Goal: Task Accomplishment & Management: Manage account settings

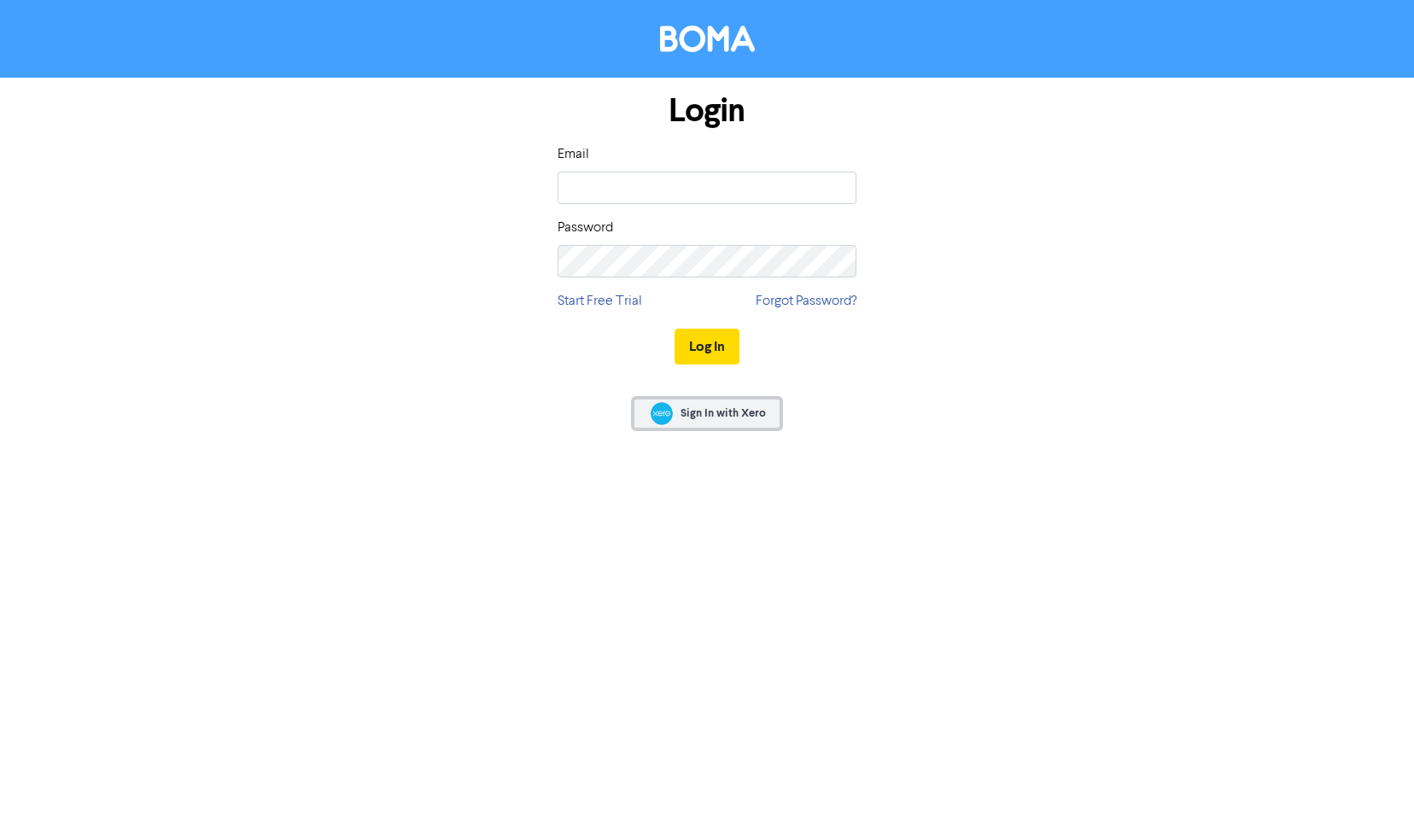
click at [730, 410] on span "Sign In with Xero" at bounding box center [723, 413] width 86 height 15
click at [598, 301] on link "Start Free Trial" at bounding box center [600, 301] width 85 height 21
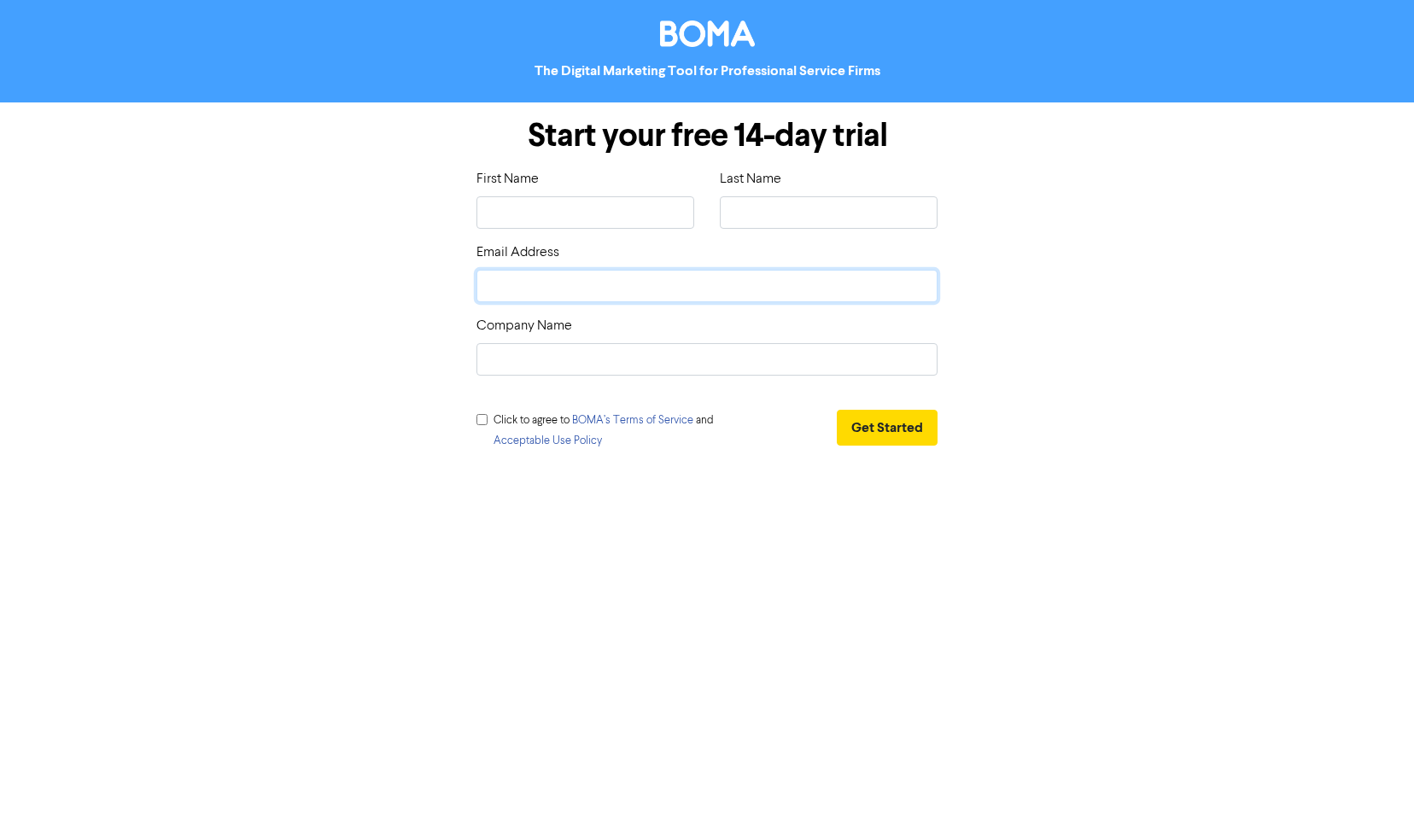
click at [594, 278] on input "email" at bounding box center [707, 286] width 461 height 32
type input "[EMAIL_ADDRESS][DOMAIN_NAME]"
type input "[PERSON_NAME]"
type input "vernol"
type input "MetaVERIFY"
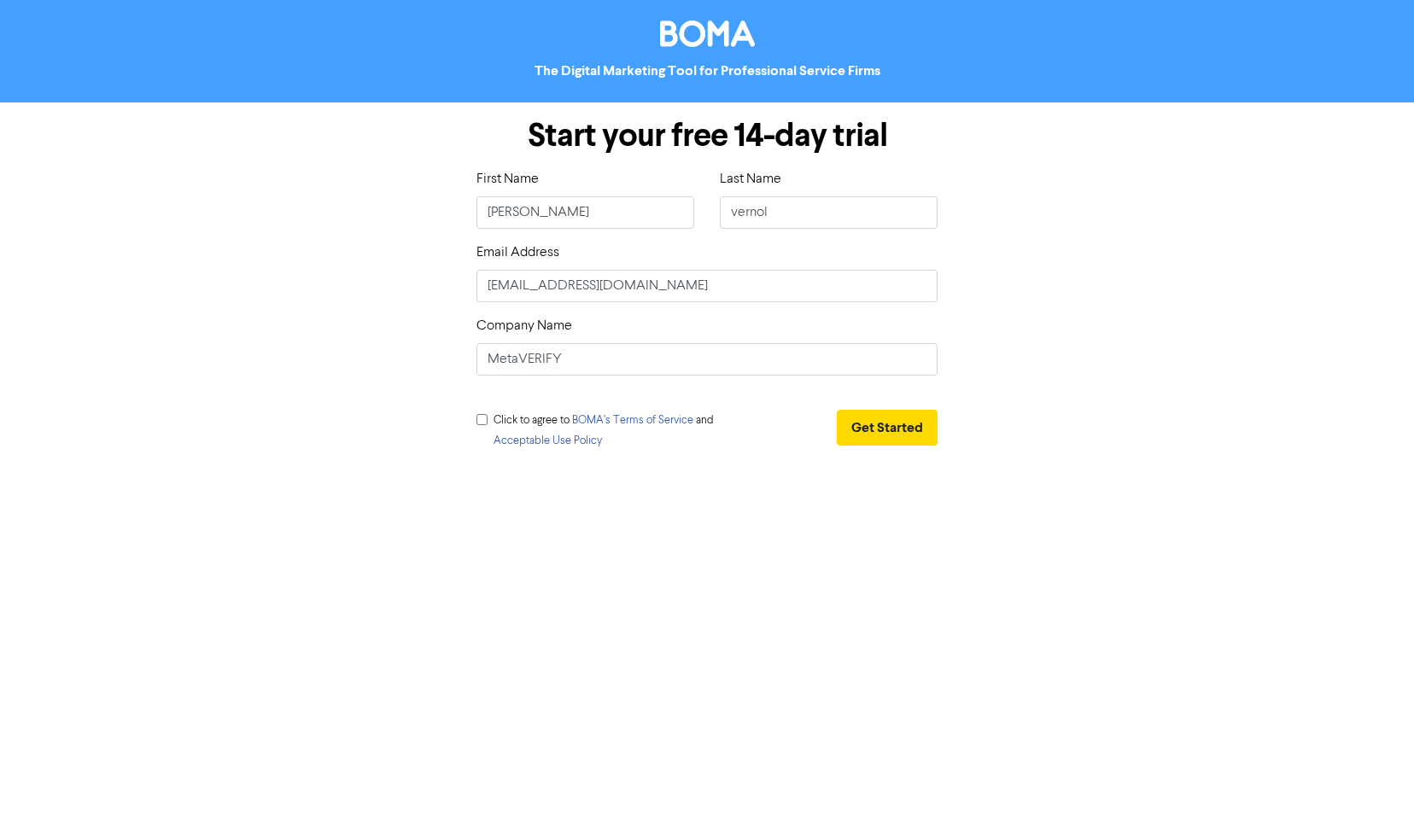
click at [485, 417] on input "checkbox" at bounding box center [482, 419] width 11 height 11
checkbox input "true"
click at [897, 421] on button "Get Started" at bounding box center [887, 428] width 101 height 36
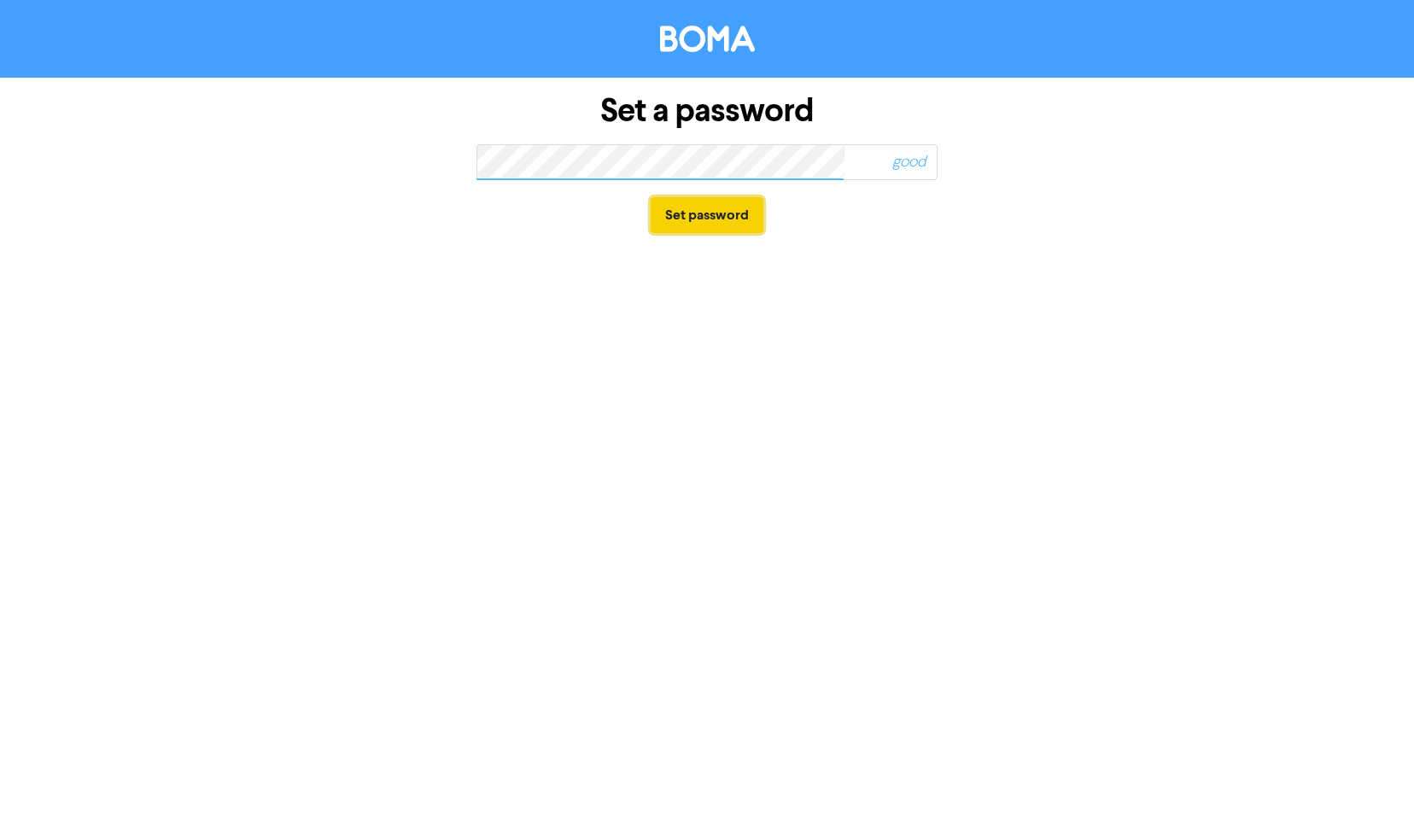
click at [677, 218] on button "Set password" at bounding box center [707, 215] width 113 height 36
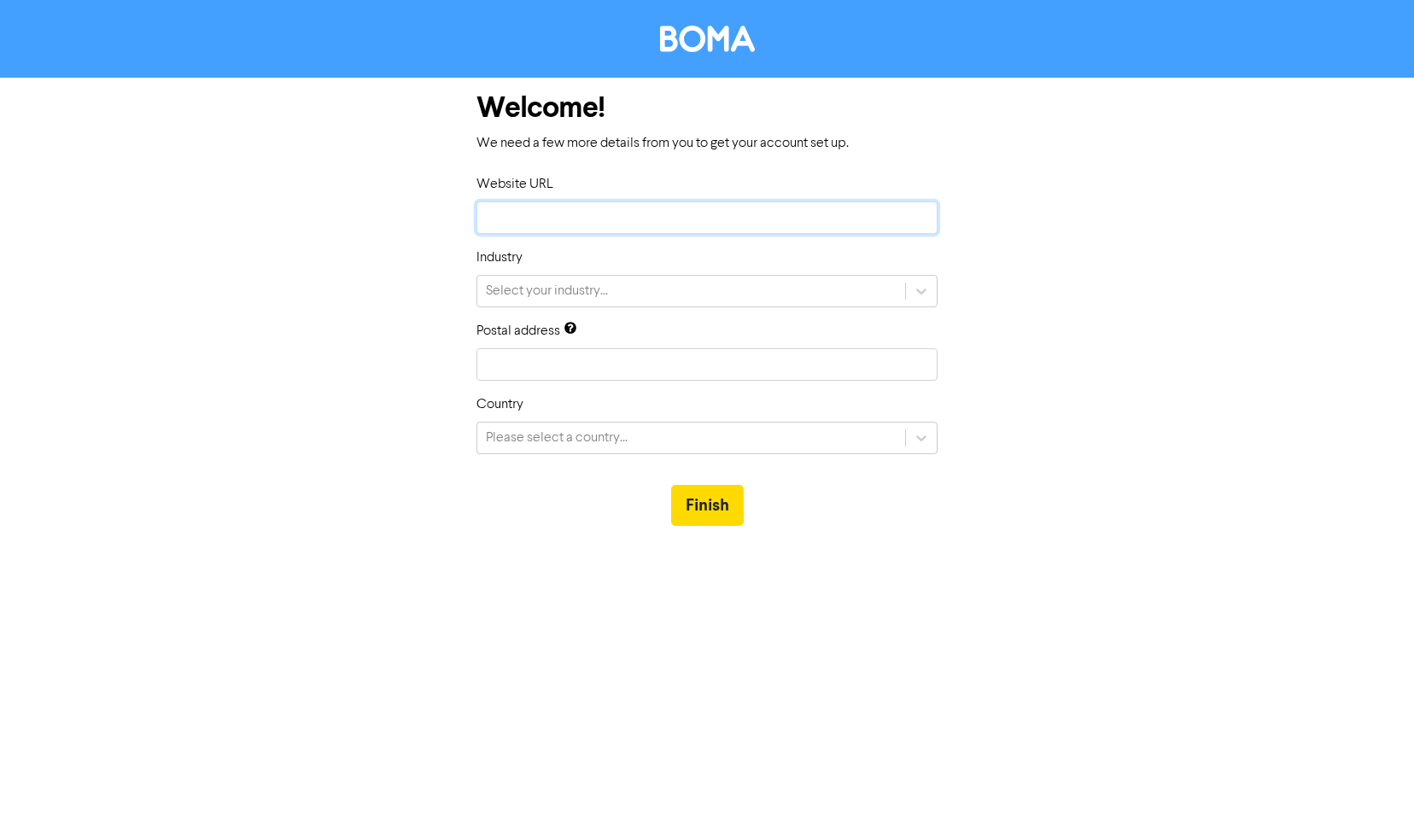
click at [526, 222] on input "text" at bounding box center [707, 218] width 461 height 32
click at [582, 206] on input "text" at bounding box center [707, 218] width 461 height 32
paste input "[URL][DOMAIN_NAME]"
type input "[URL][DOMAIN_NAME]"
click at [657, 217] on input "[URL][DOMAIN_NAME]" at bounding box center [707, 218] width 461 height 32
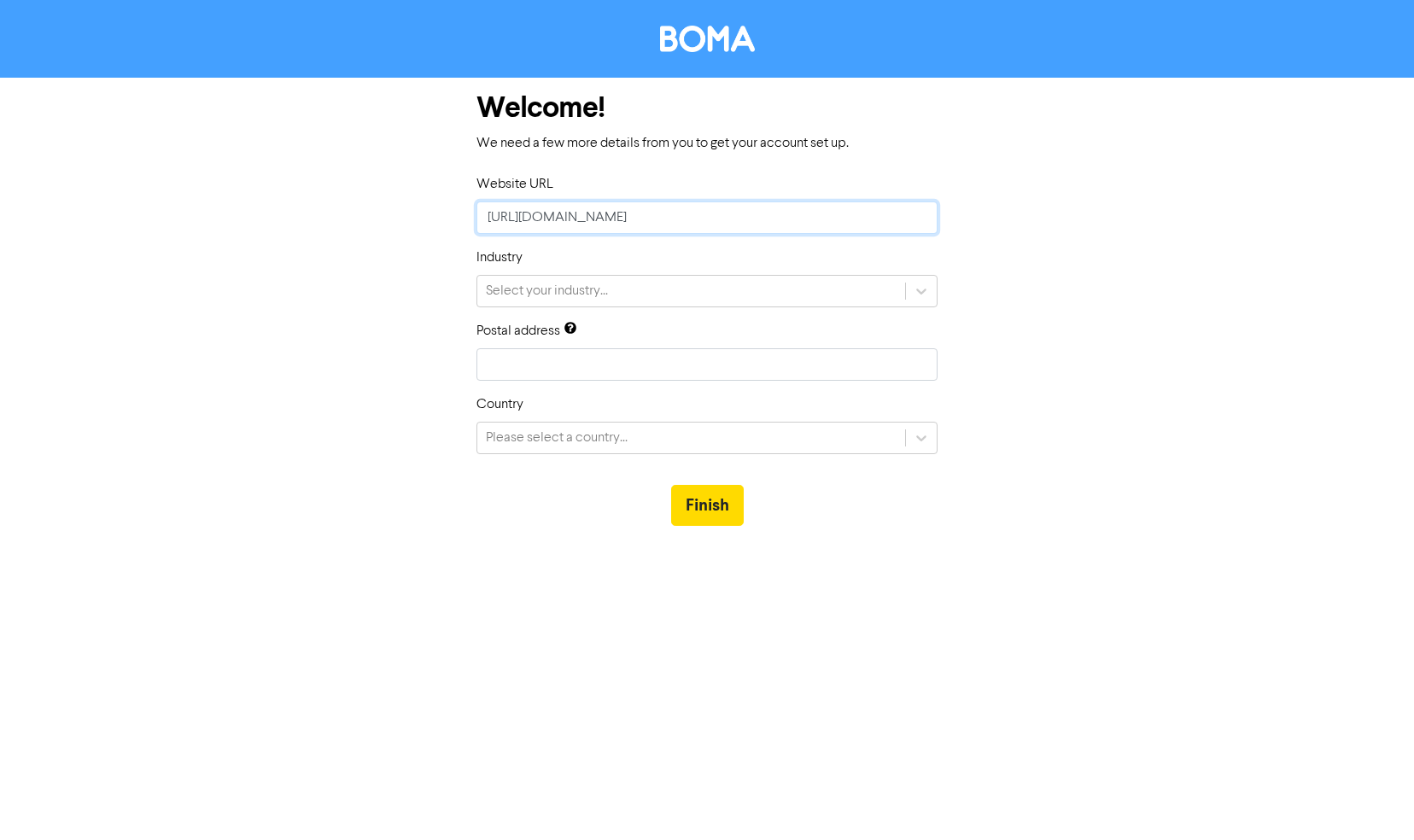
drag, startPoint x: 662, startPoint y: 219, endPoint x: 1291, endPoint y: 231, distance: 629.1
click at [1291, 231] on form "Welcome! We need a few more details from you to get your account set up. Websit…" at bounding box center [707, 310] width 1414 height 465
type input "[URL][DOMAIN_NAME]"
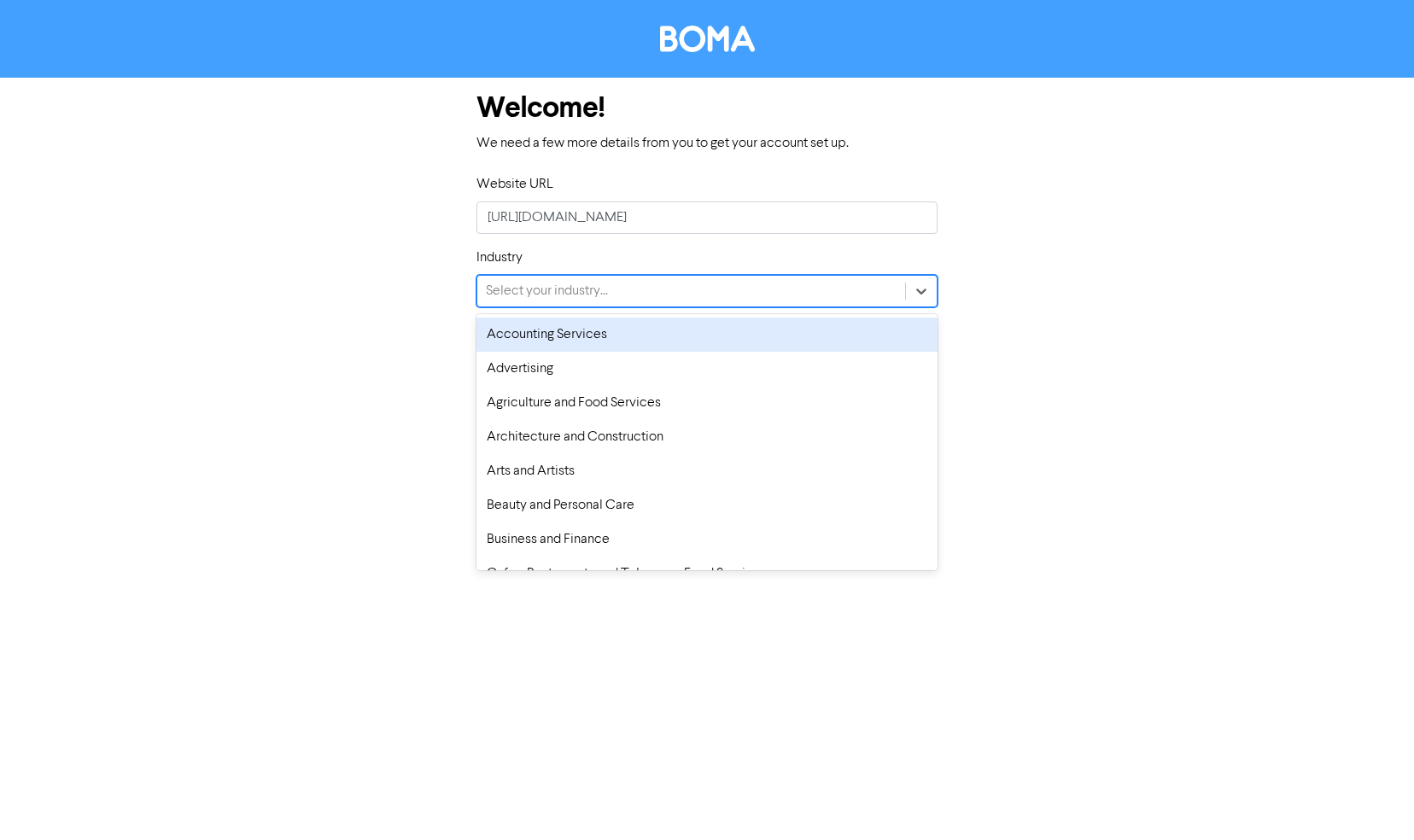
click at [899, 277] on div "Select your industry..." at bounding box center [691, 291] width 428 height 31
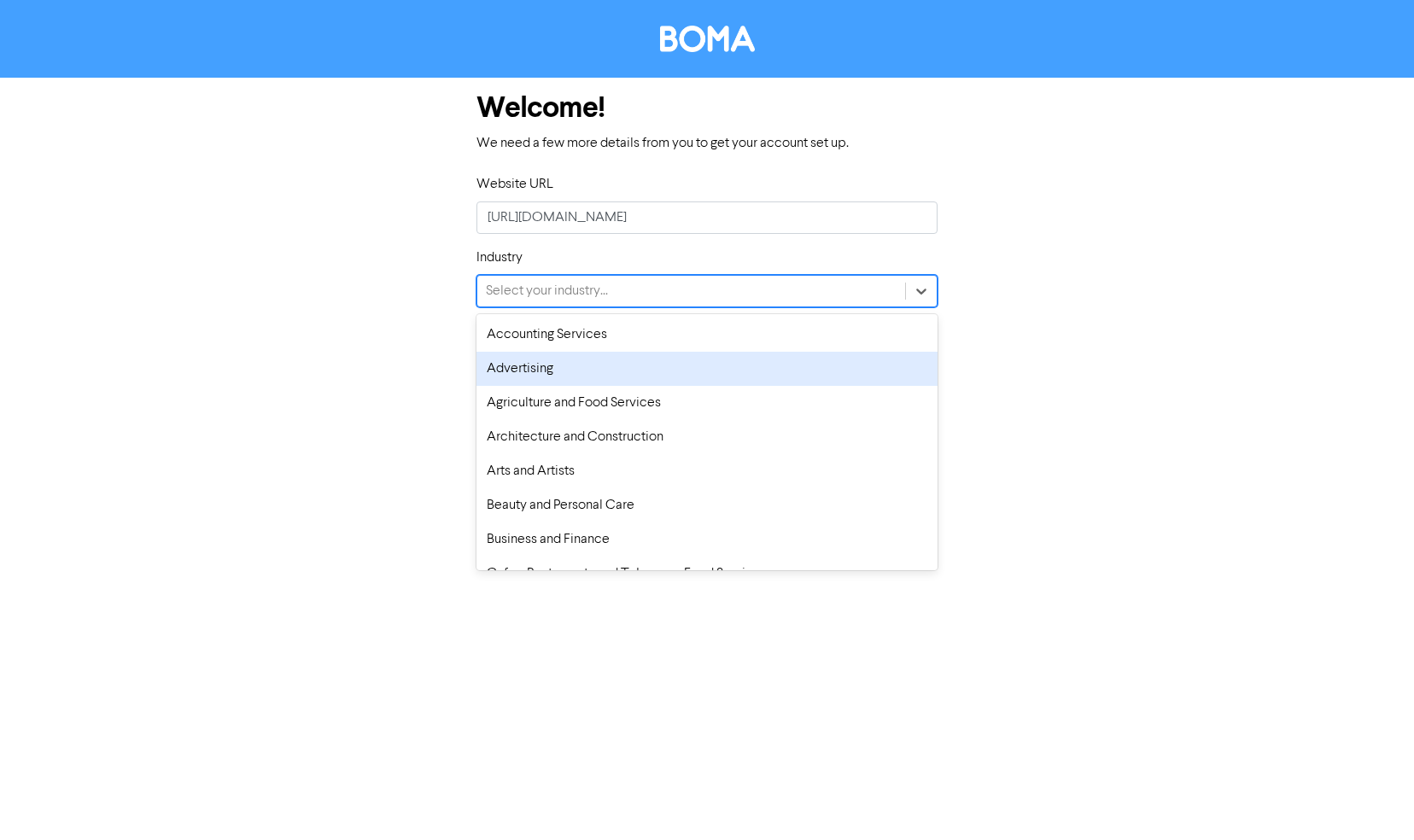
click at [664, 367] on div "Advertising" at bounding box center [707, 369] width 461 height 34
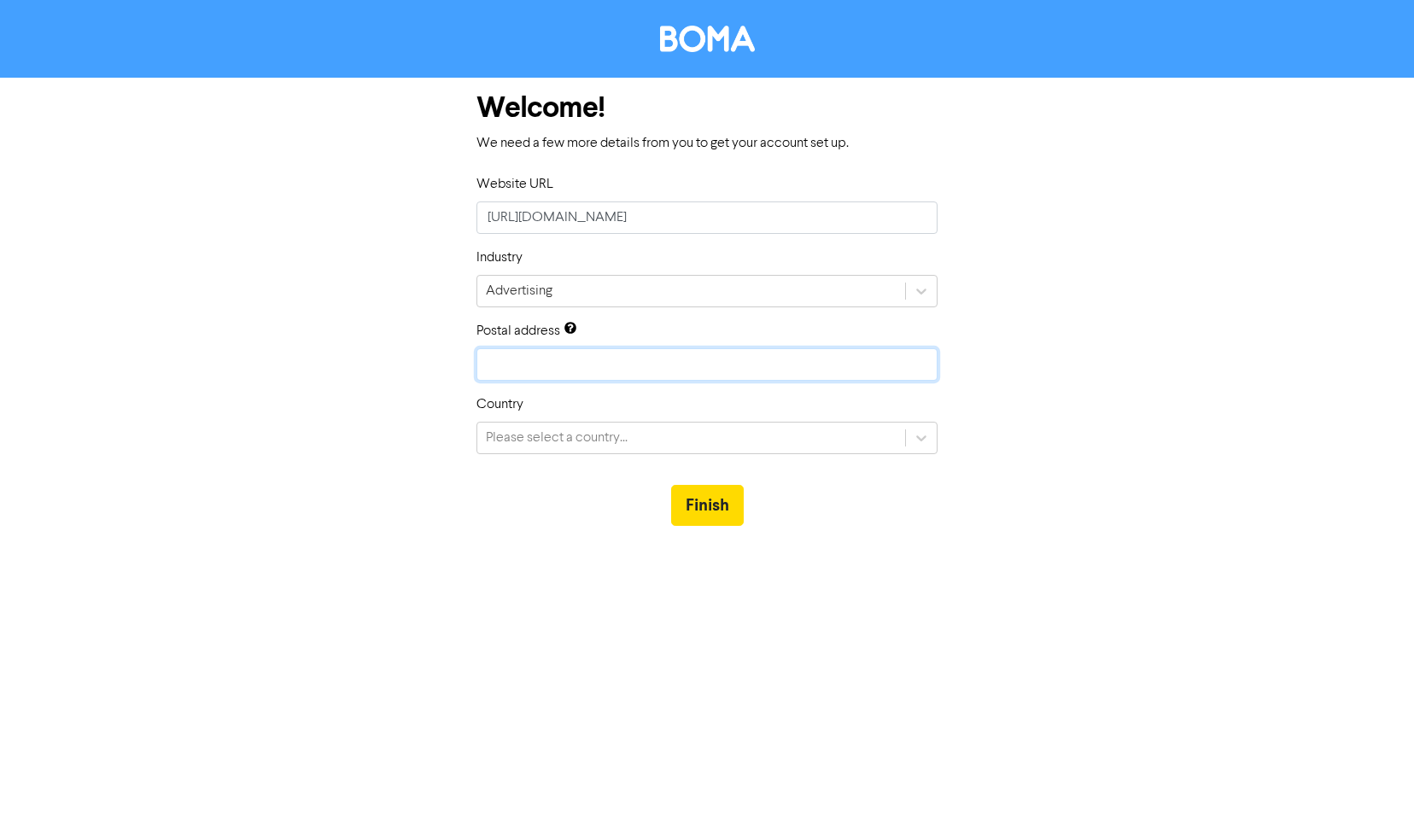
click at [664, 367] on input "text" at bounding box center [707, 365] width 461 height 32
type input "3"
type input "90010"
click at [691, 436] on div "Please select a country..." at bounding box center [691, 438] width 428 height 31
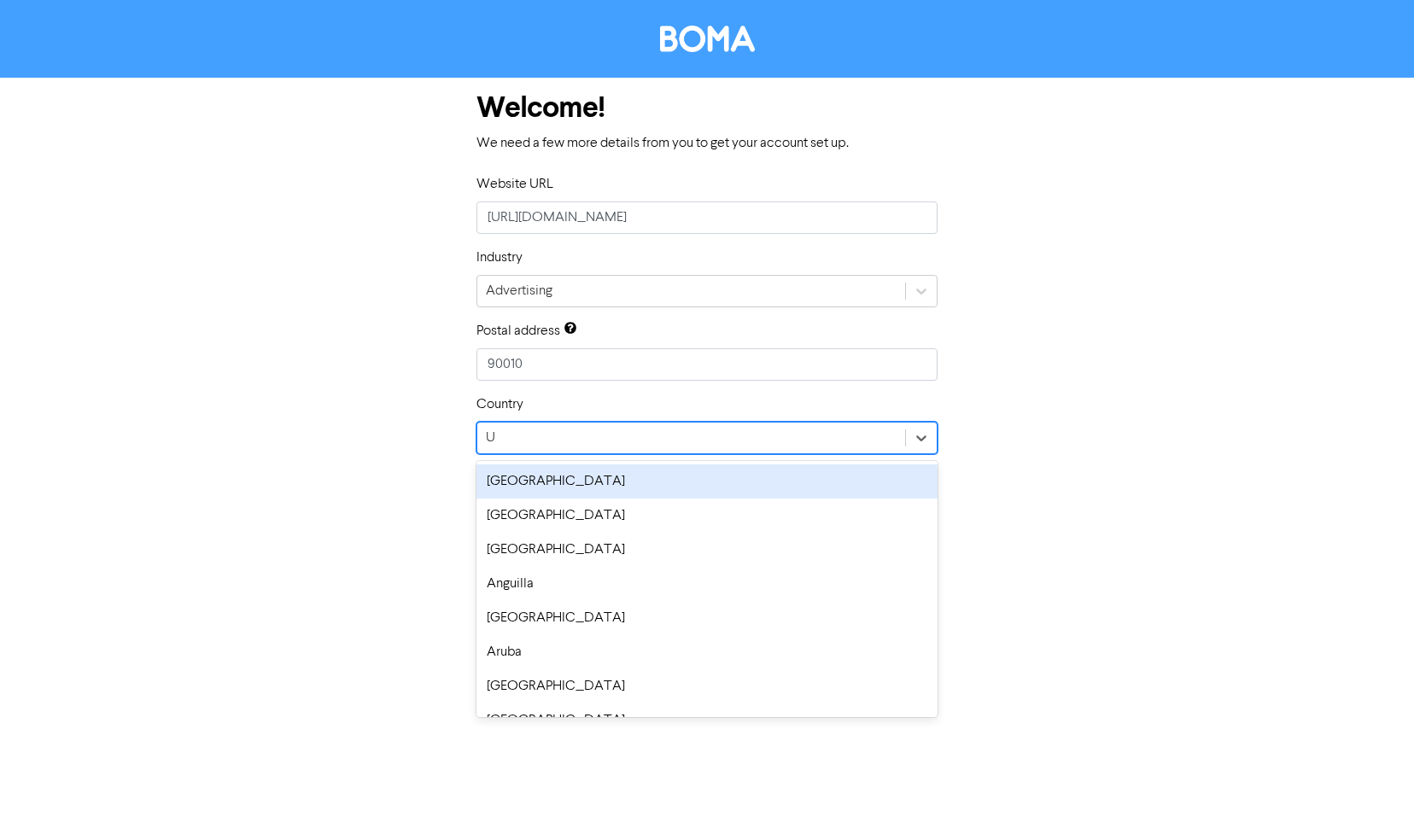
type input "UN"
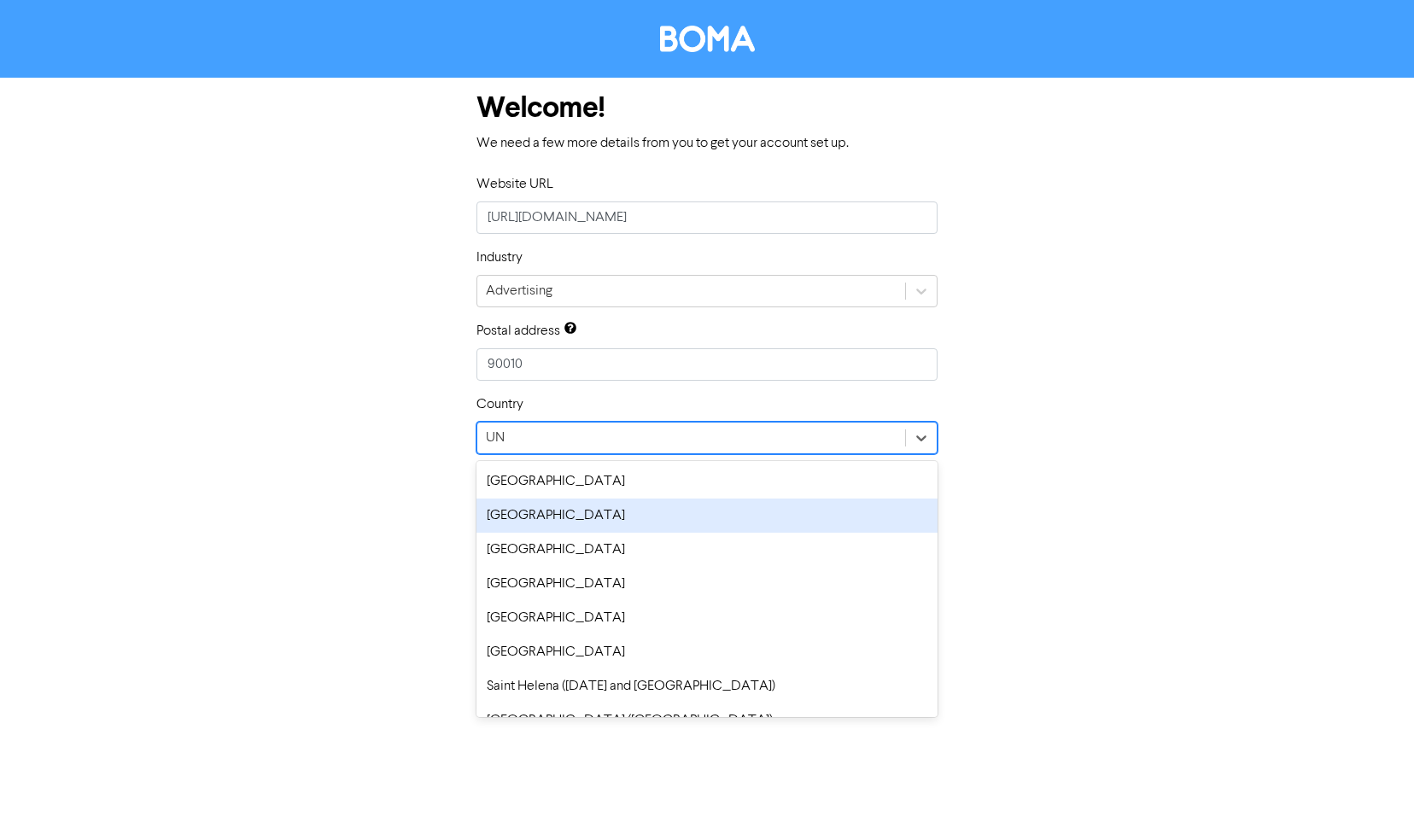
click at [602, 507] on div "[GEOGRAPHIC_DATA]" at bounding box center [707, 516] width 461 height 34
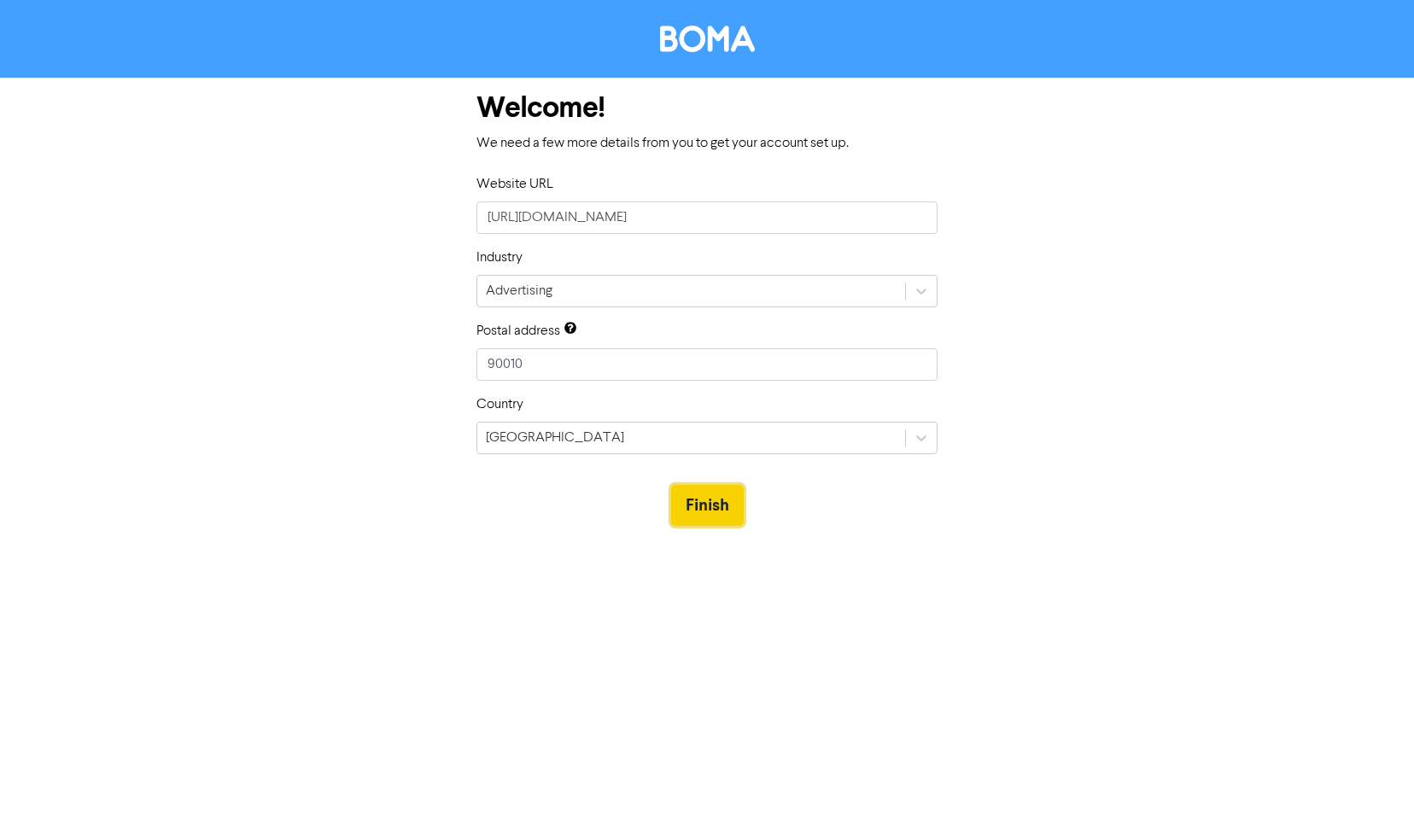
click at [698, 507] on button "Finish" at bounding box center [707, 505] width 73 height 41
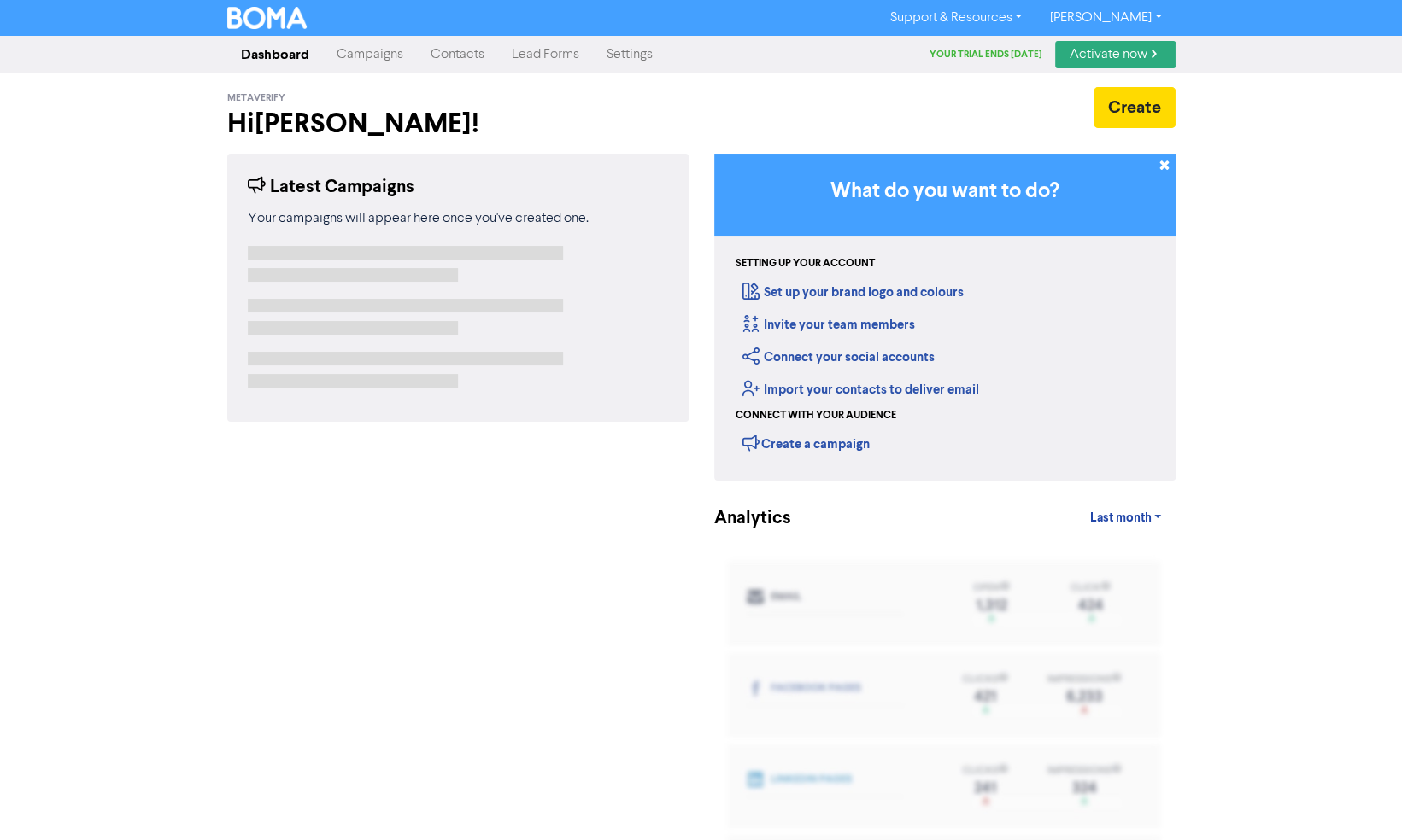
click at [1141, 49] on link "Activate now" at bounding box center [1115, 54] width 121 height 27
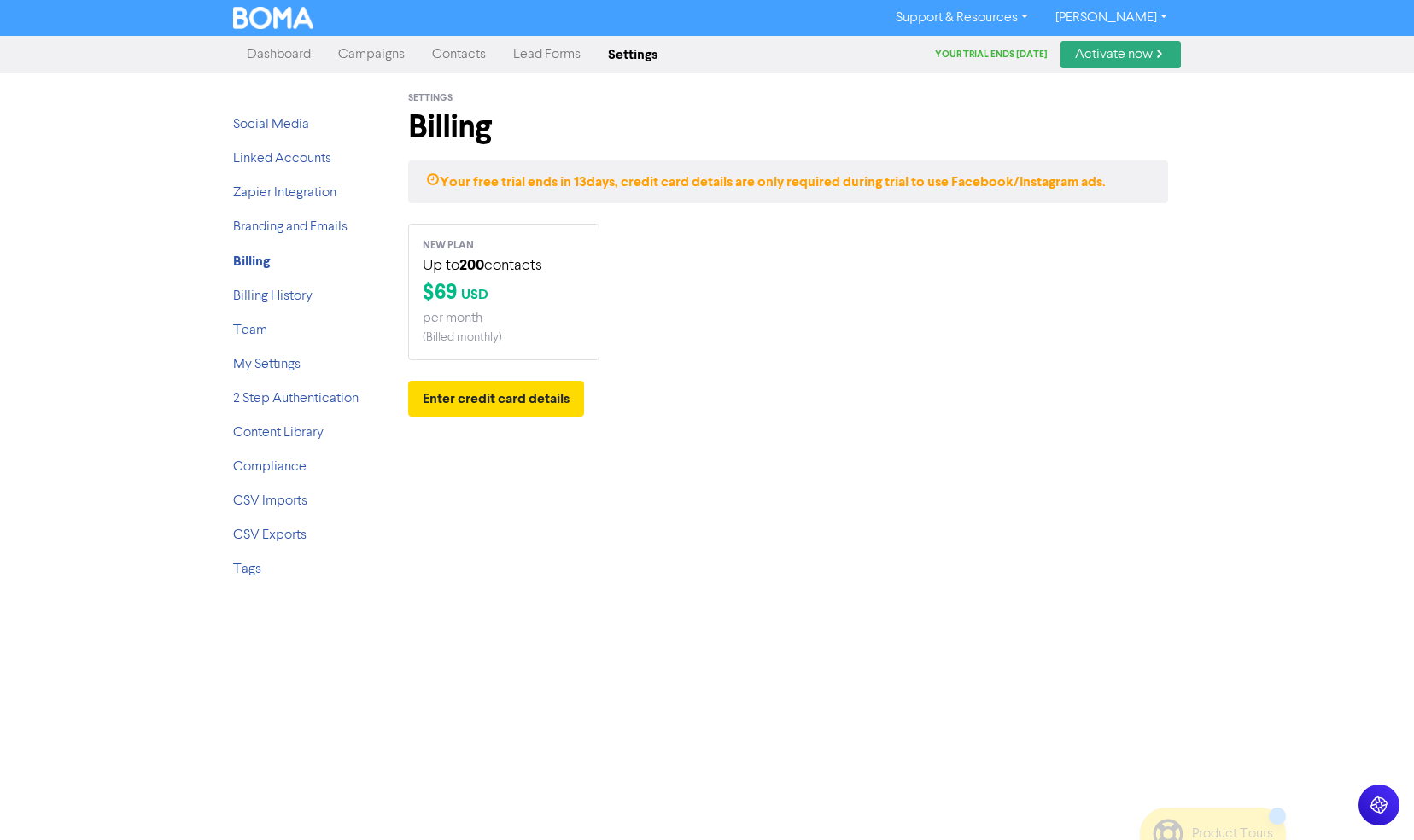
click at [1149, 14] on link "[PERSON_NAME]" at bounding box center [1111, 18] width 139 height 27
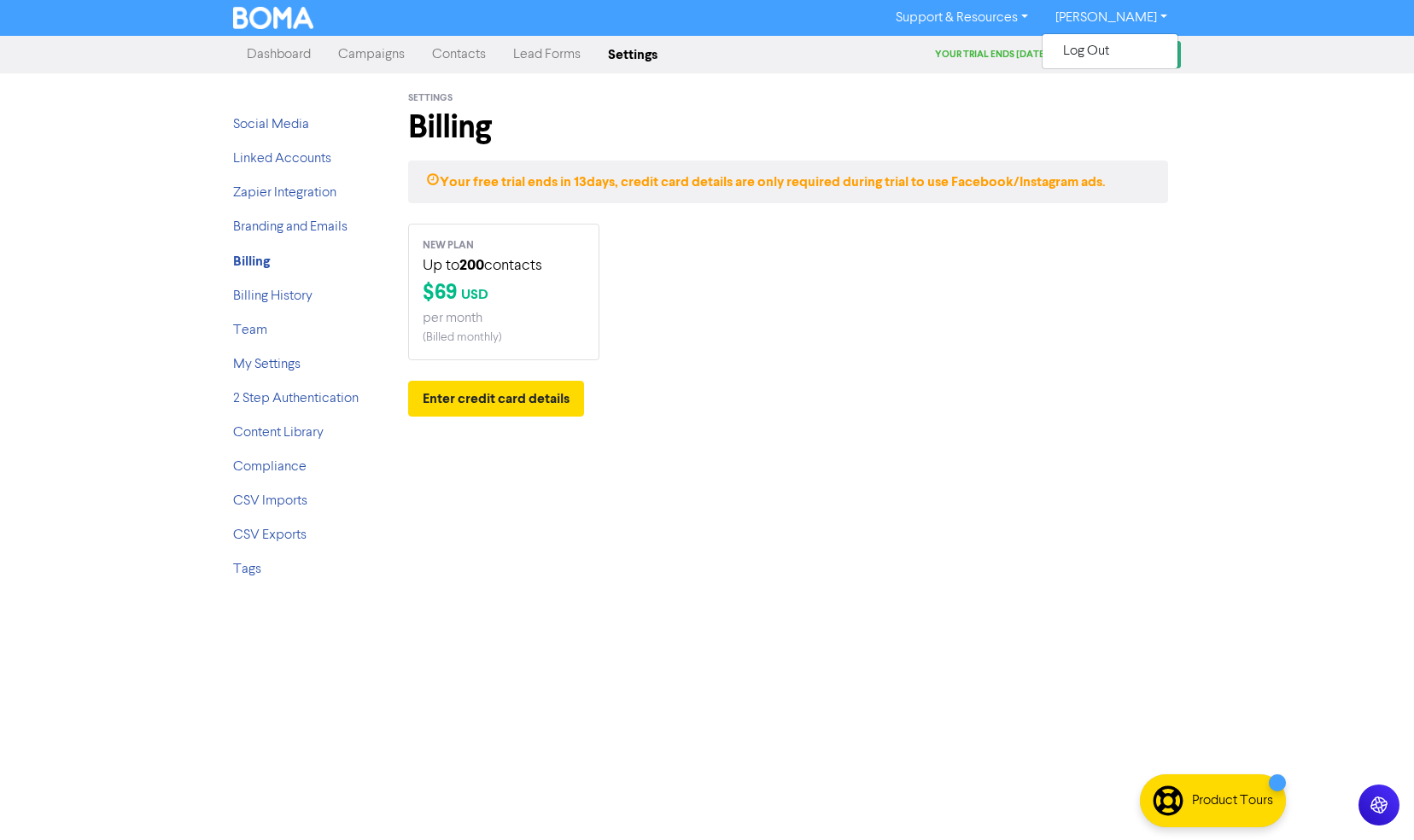
click at [1013, 16] on link "Support & Resources" at bounding box center [962, 18] width 160 height 27
click at [729, 229] on div "NEW PLAN Up to 200 contacts $ 69 USD per month ( Billed monthly )" at bounding box center [789, 292] width 786 height 137
click at [471, 400] on button "Enter credit card details" at bounding box center [496, 399] width 176 height 36
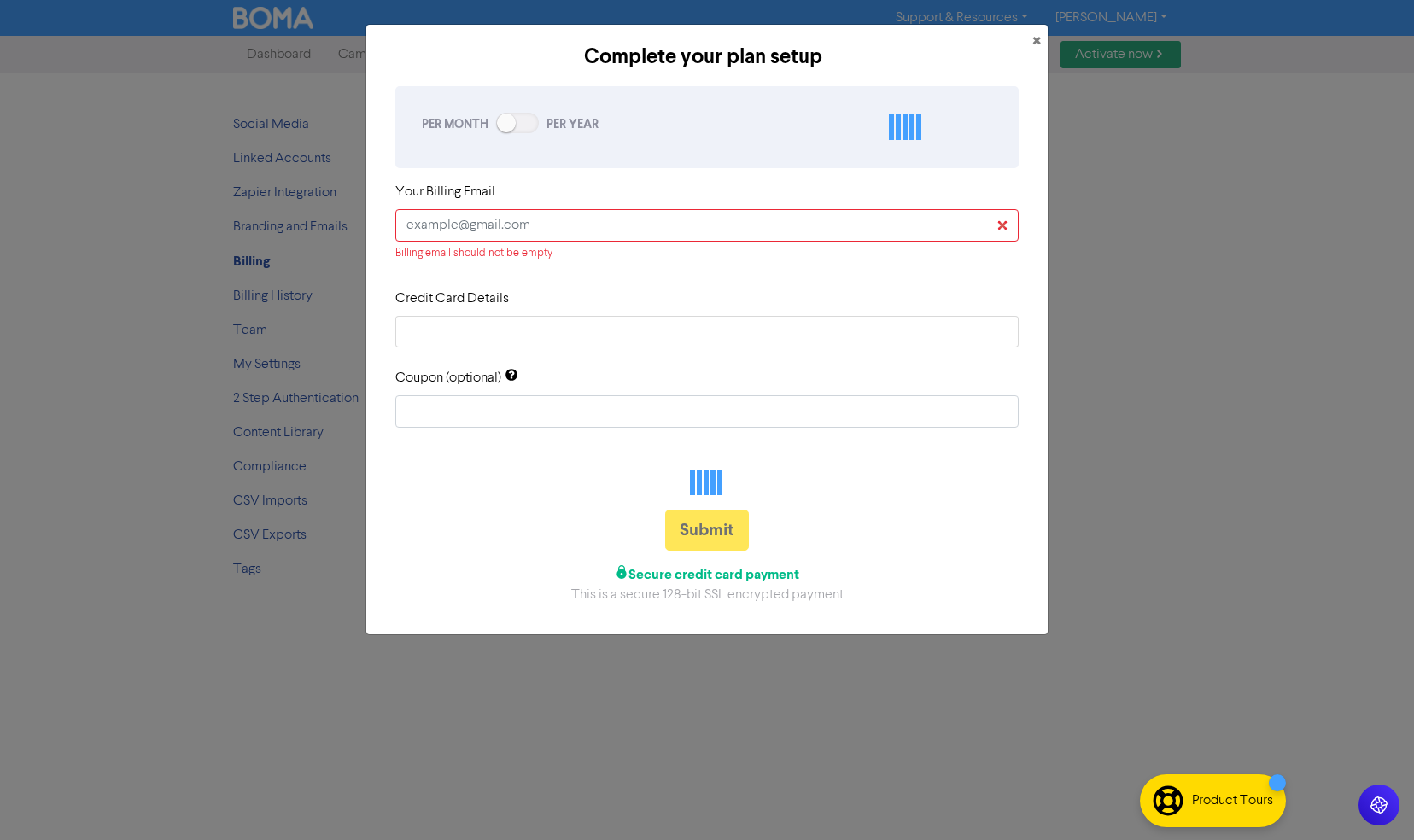
checkbox input "true"
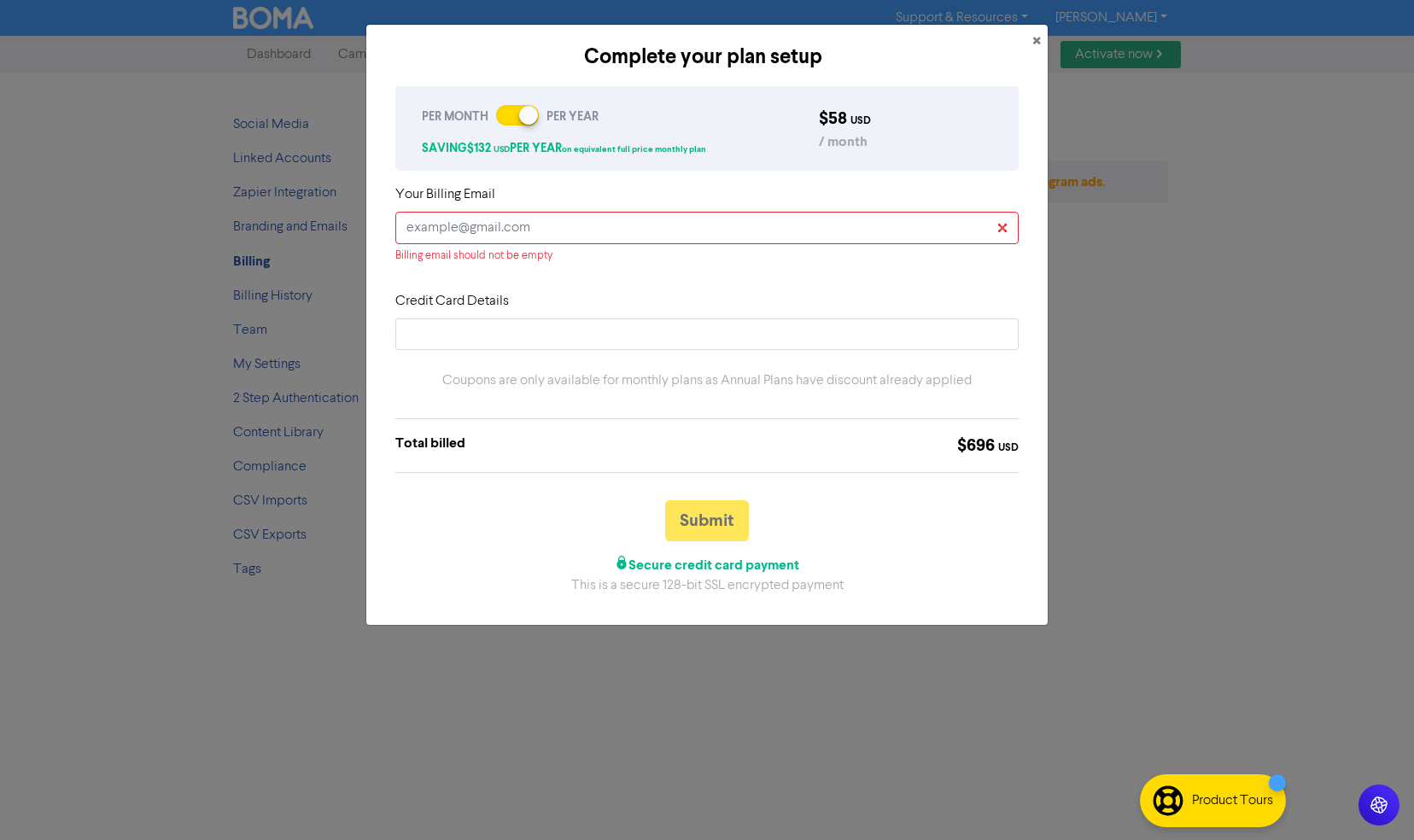
click at [517, 119] on div at bounding box center [516, 115] width 42 height 21
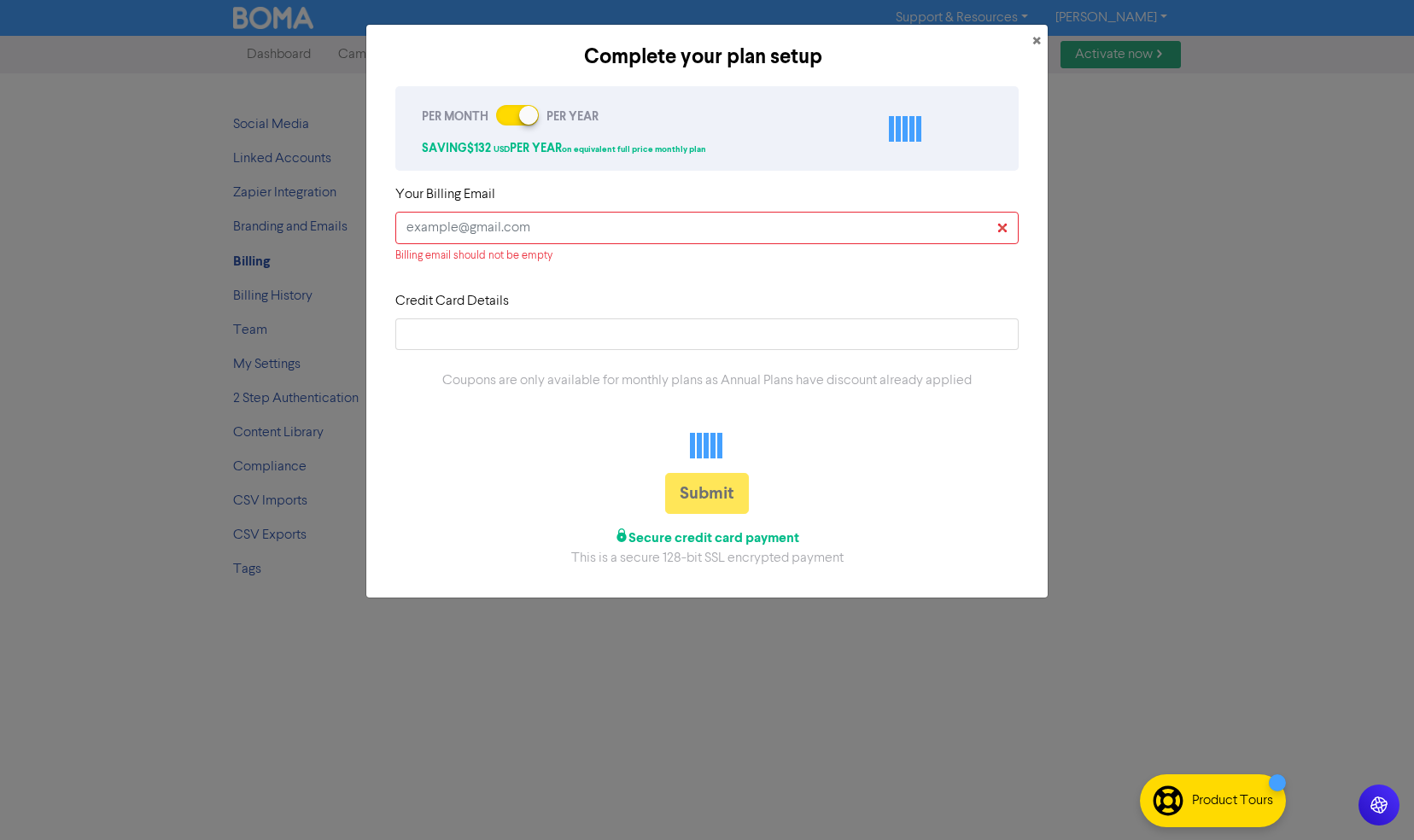
checkbox input "false"
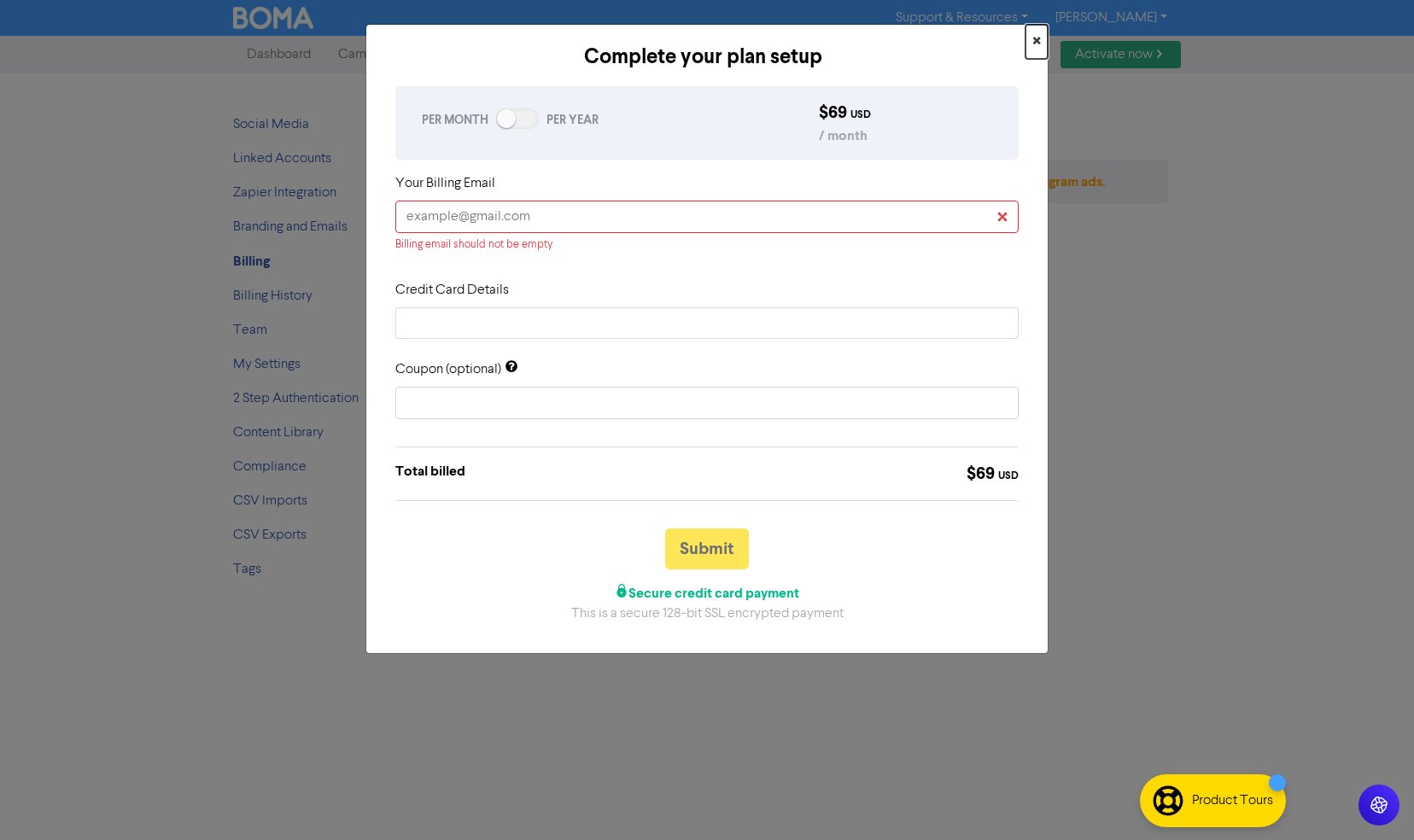
click at [1037, 34] on span "×" at bounding box center [1035, 41] width 8 height 25
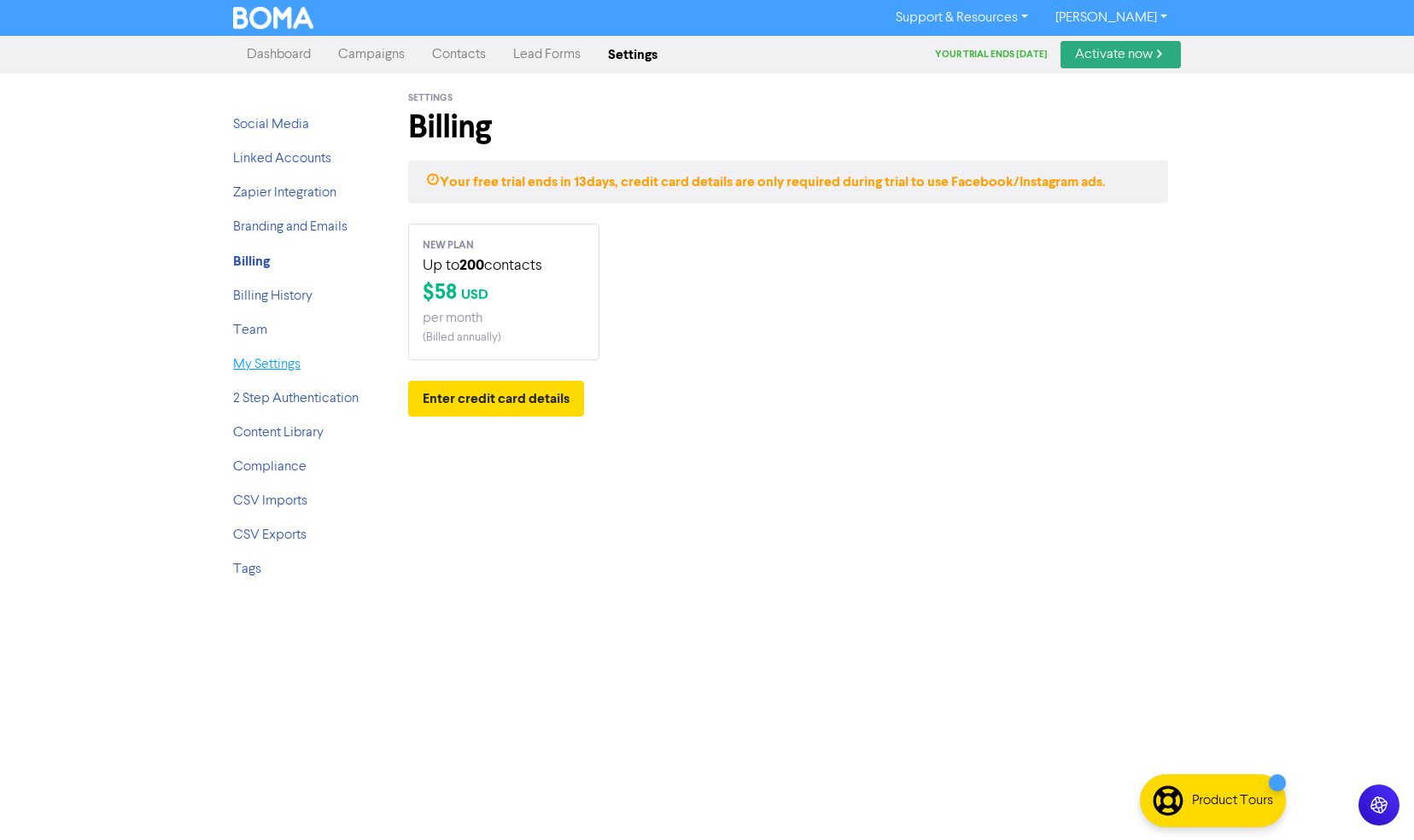
click at [294, 361] on link "My Settings" at bounding box center [267, 364] width 68 height 14
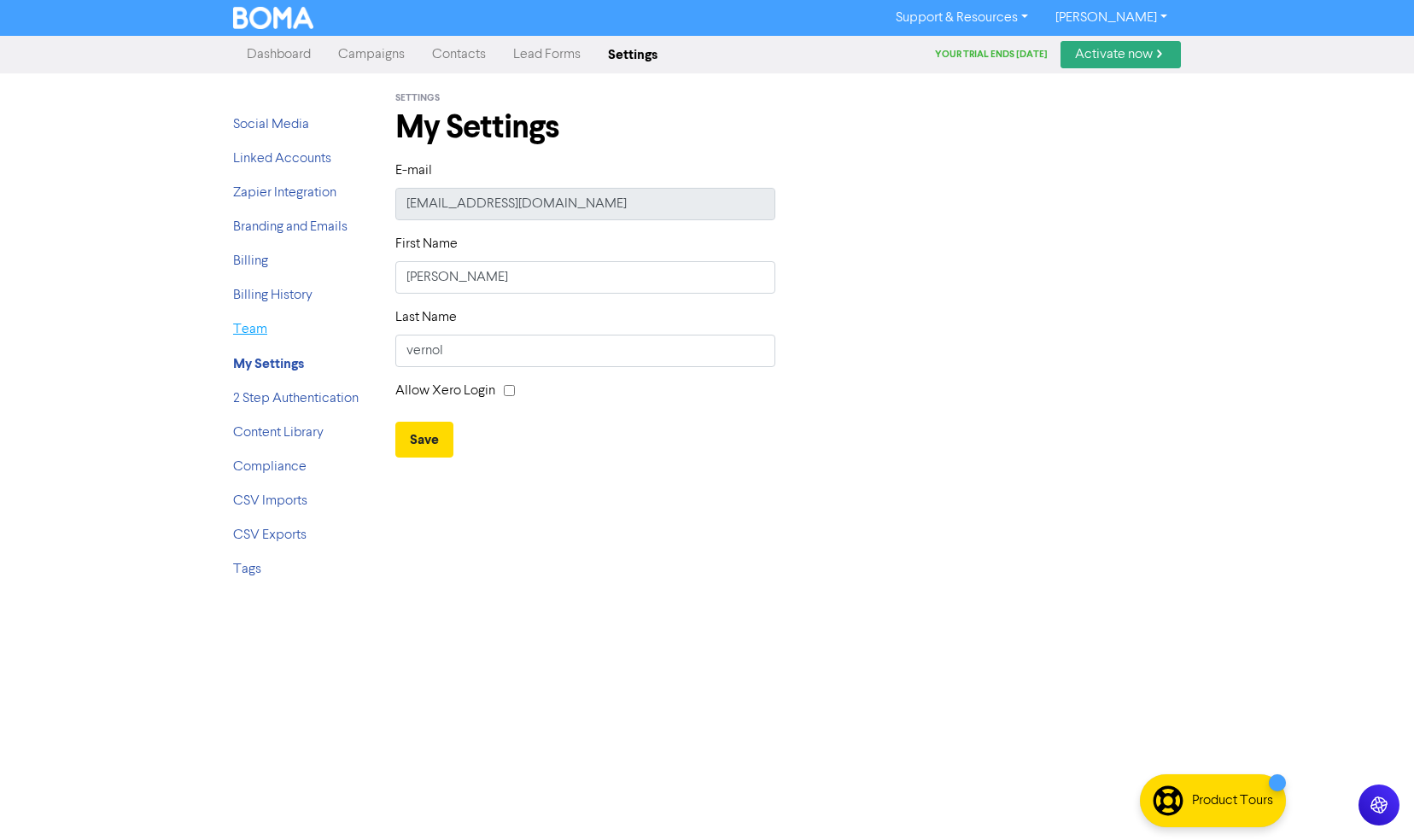
click at [259, 326] on link "Team" at bounding box center [251, 329] width 34 height 14
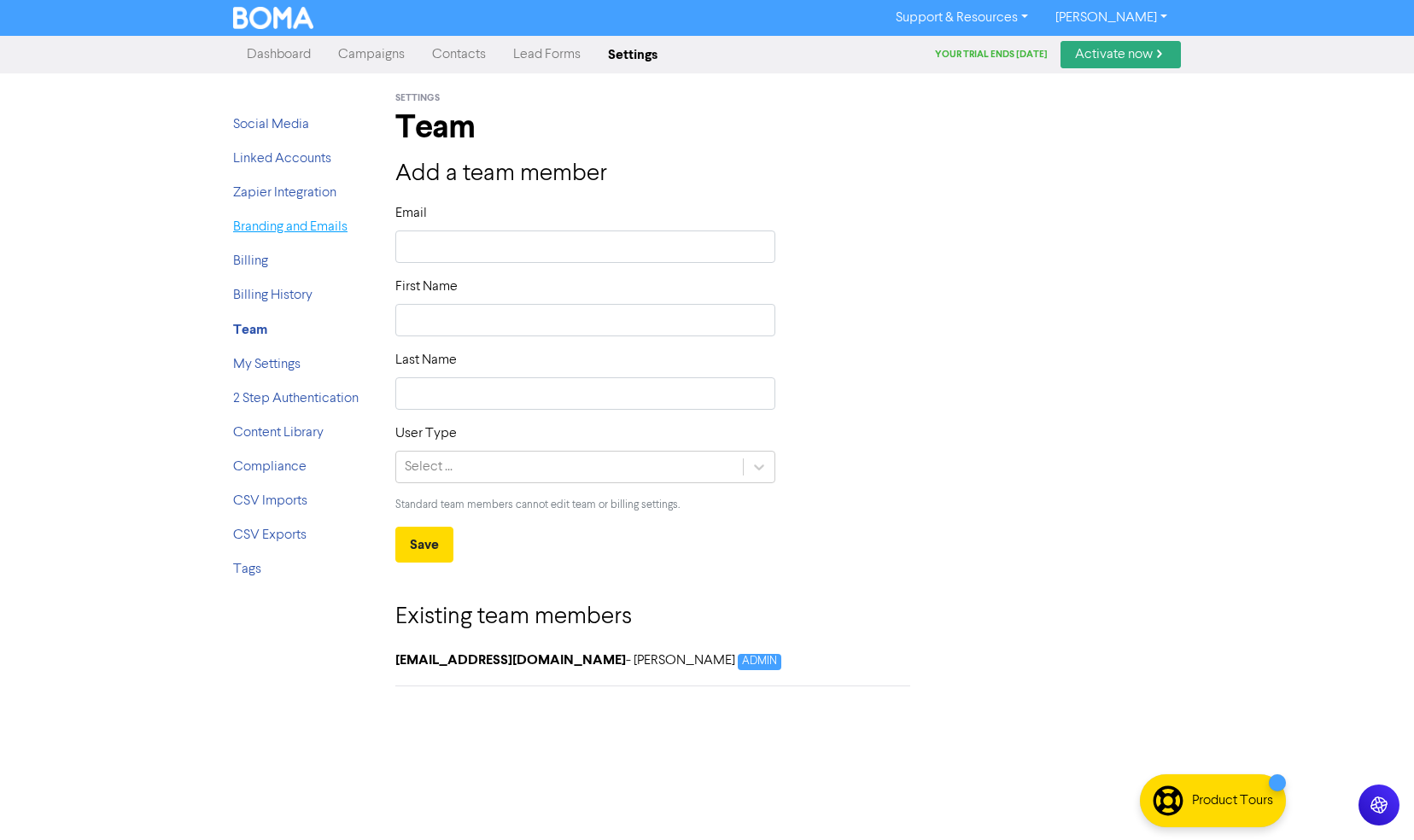
click at [287, 231] on link "Branding and Emails" at bounding box center [290, 226] width 114 height 14
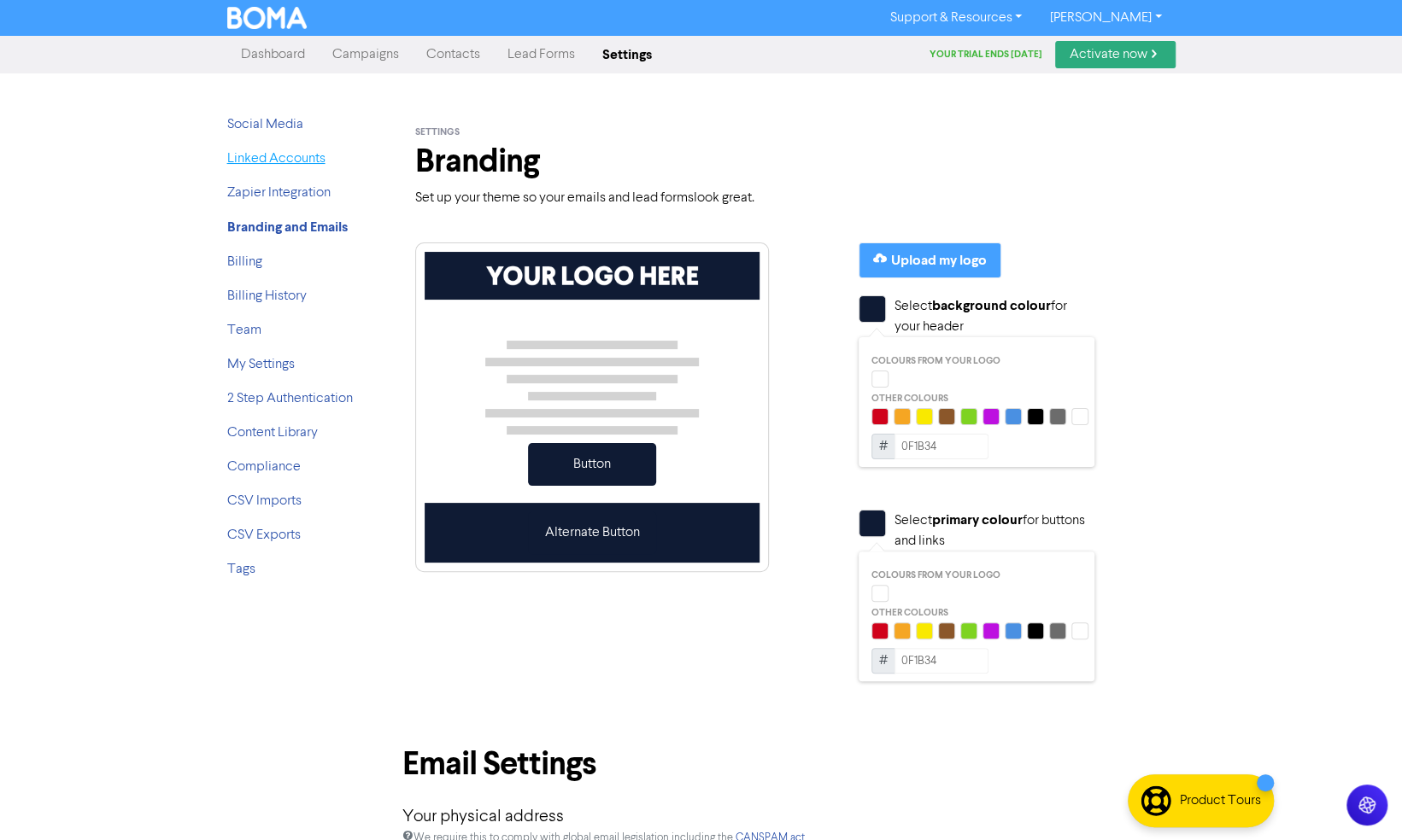
click at [280, 160] on link "Linked Accounts" at bounding box center [276, 159] width 98 height 14
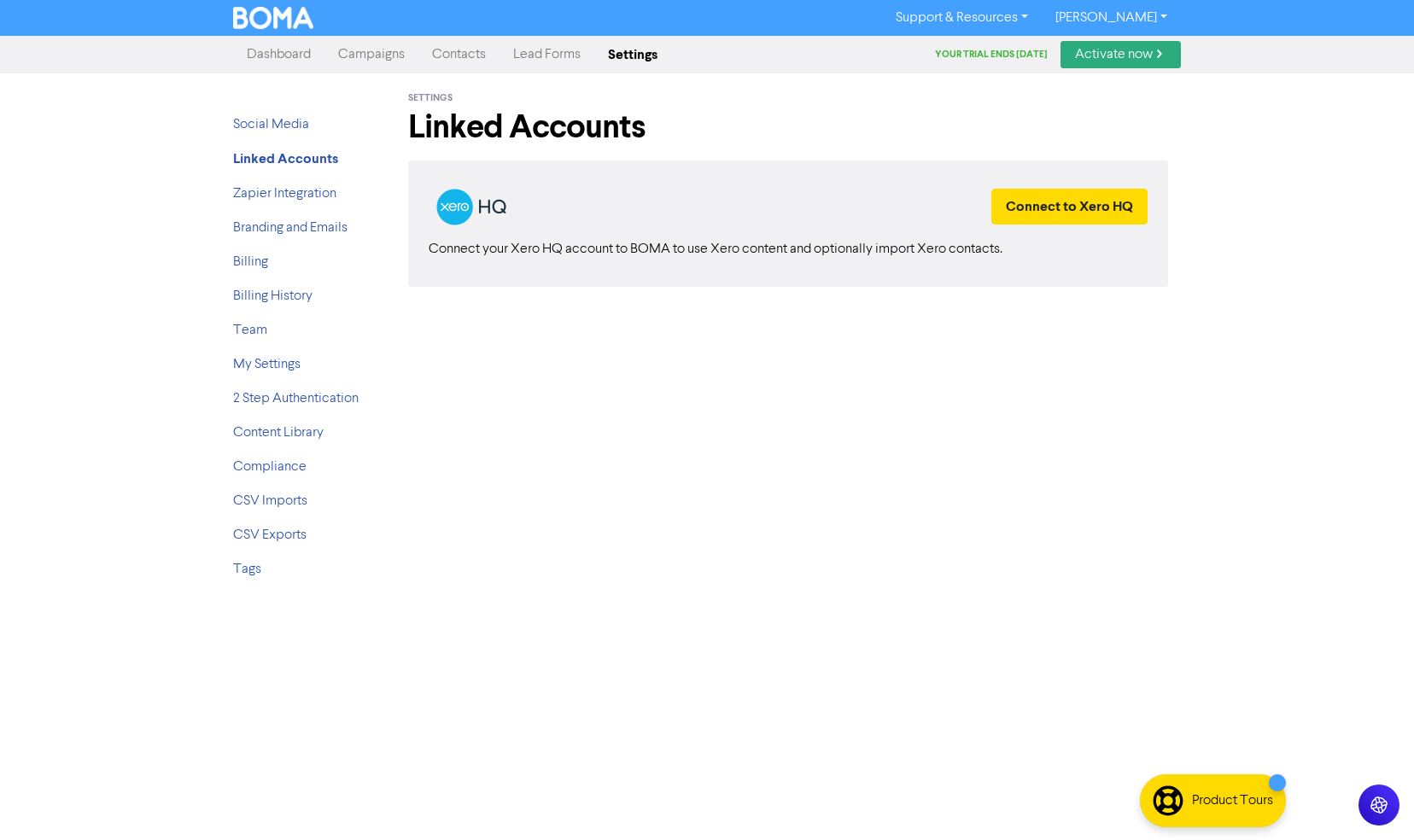
click at [977, 45] on div "Your trial ends [DATE] Activate now" at bounding box center [1057, 54] width 246 height 27
click at [278, 44] on link "Dashboard" at bounding box center [278, 55] width 91 height 34
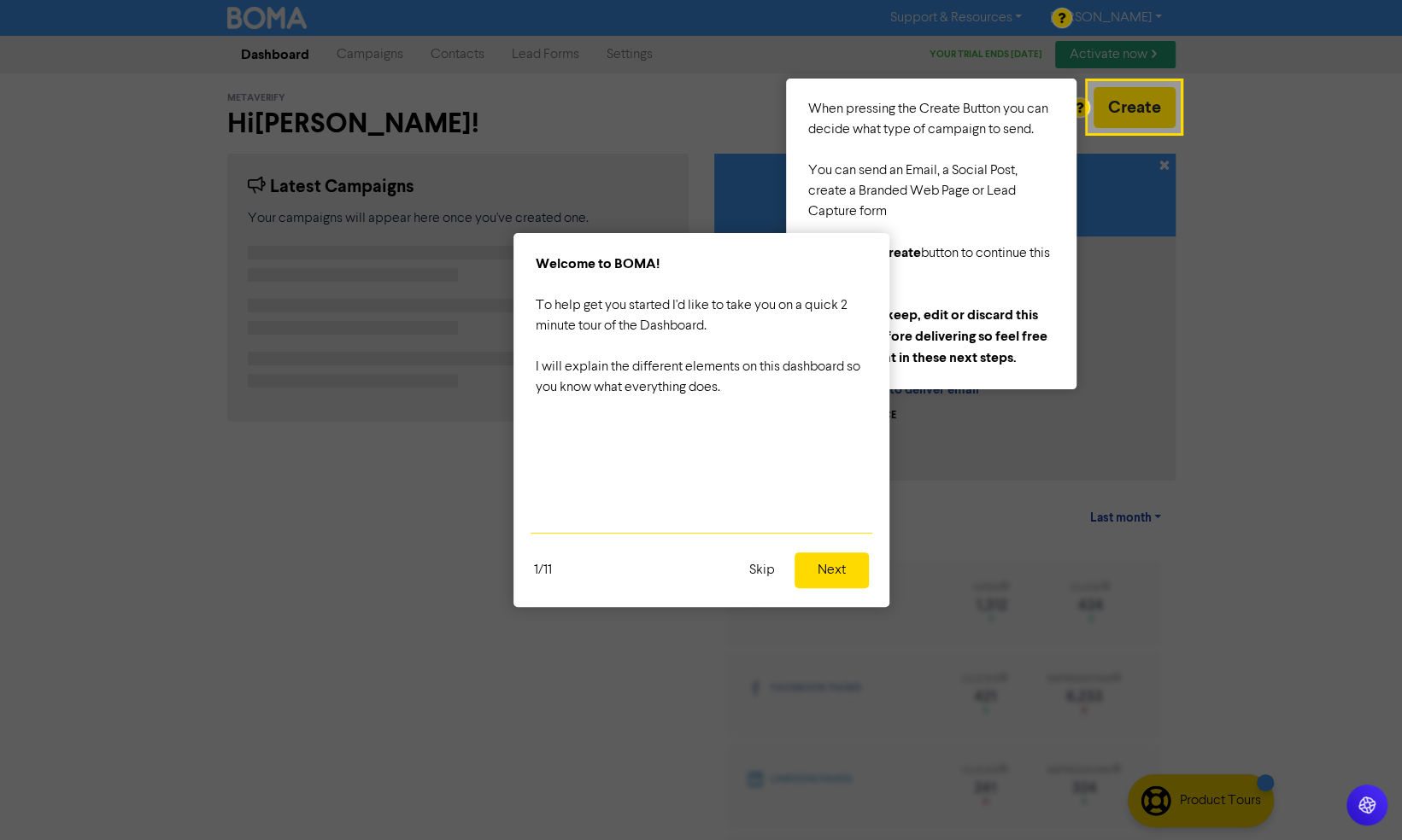
click at [762, 563] on button "Skip" at bounding box center [761, 571] width 46 height 36
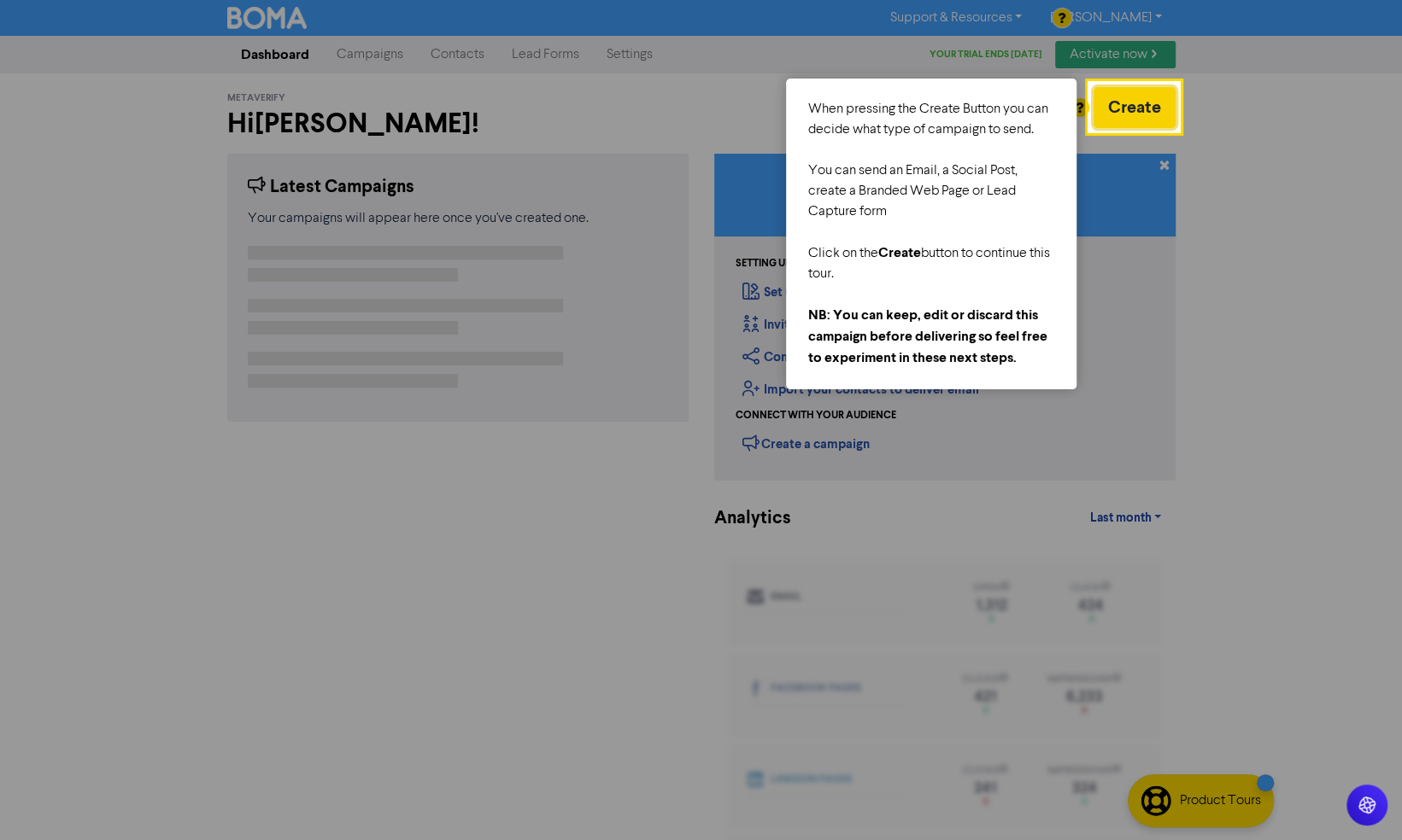
click at [1123, 113] on button "Create" at bounding box center [1134, 107] width 82 height 41
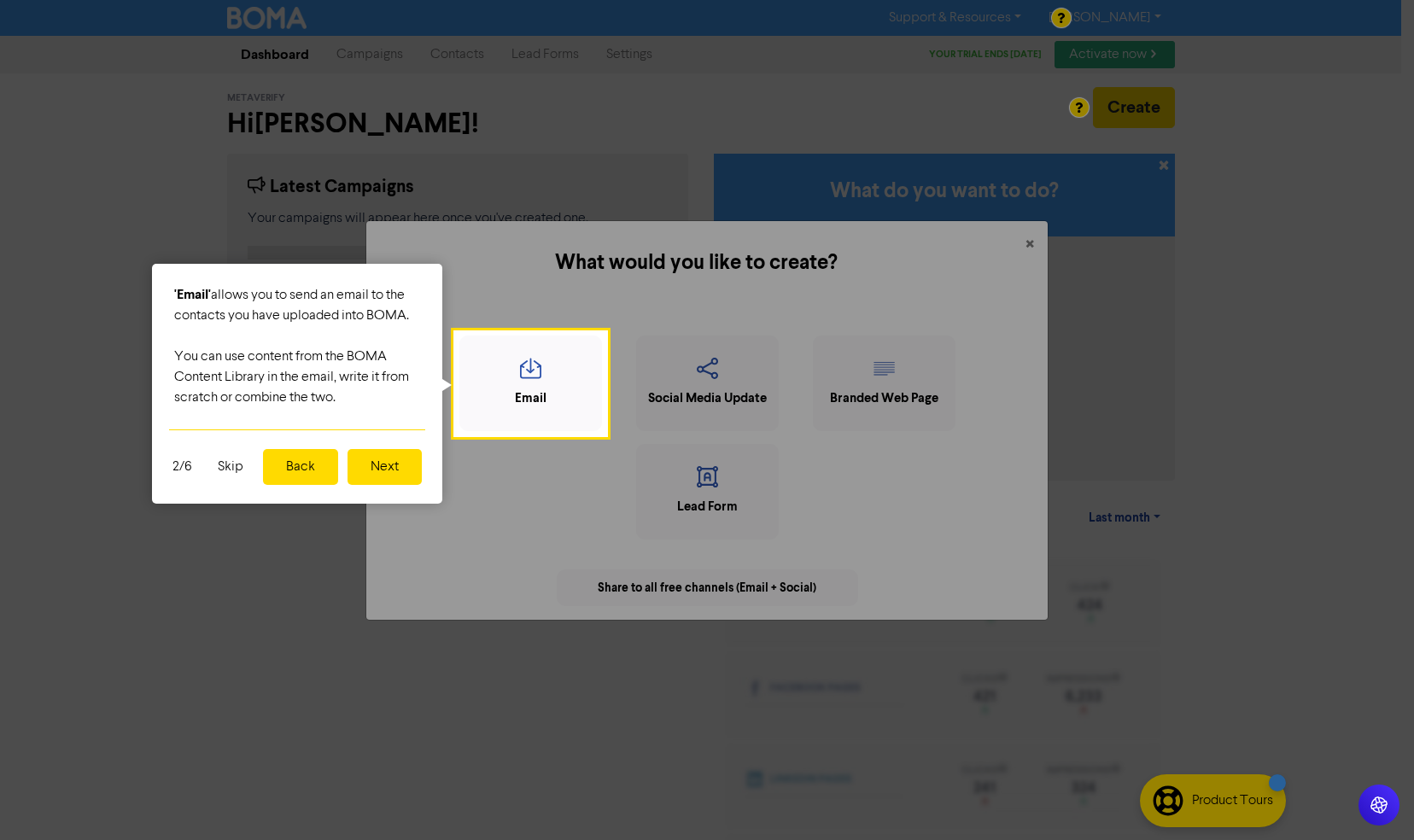
click at [1041, 237] on div at bounding box center [1010, 434] width 808 height 870
click at [303, 470] on button "Back" at bounding box center [300, 467] width 75 height 36
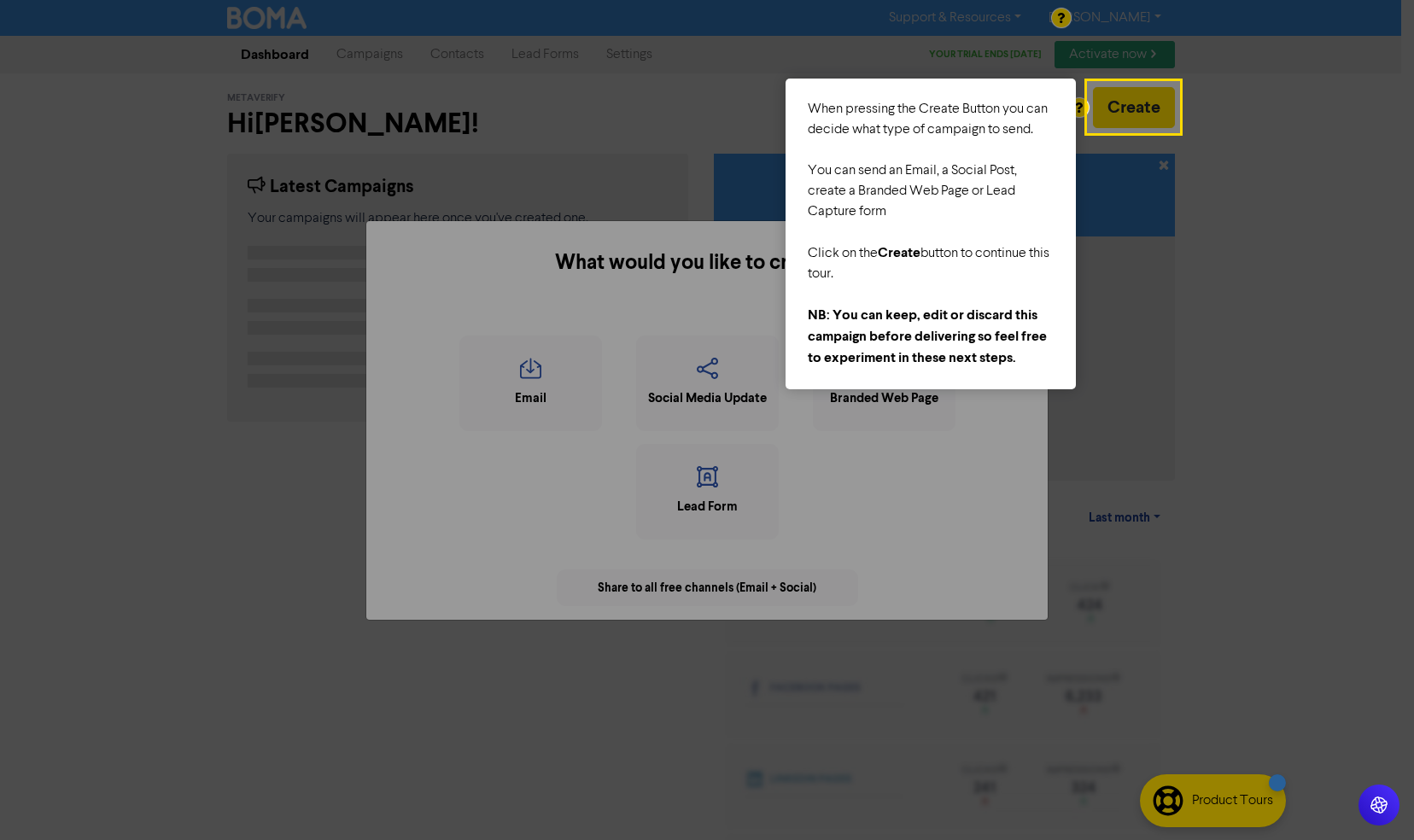
click at [1188, 139] on div at bounding box center [1296, 434] width 235 height 870
click at [1156, 164] on div at bounding box center [1134, 500] width 90 height 738
click at [883, 298] on div at bounding box center [930, 294] width 246 height 21
click at [1136, 112] on div "What would you like to create? × Email Social Media Update Branded Web Page Lea…" at bounding box center [707, 420] width 1414 height 840
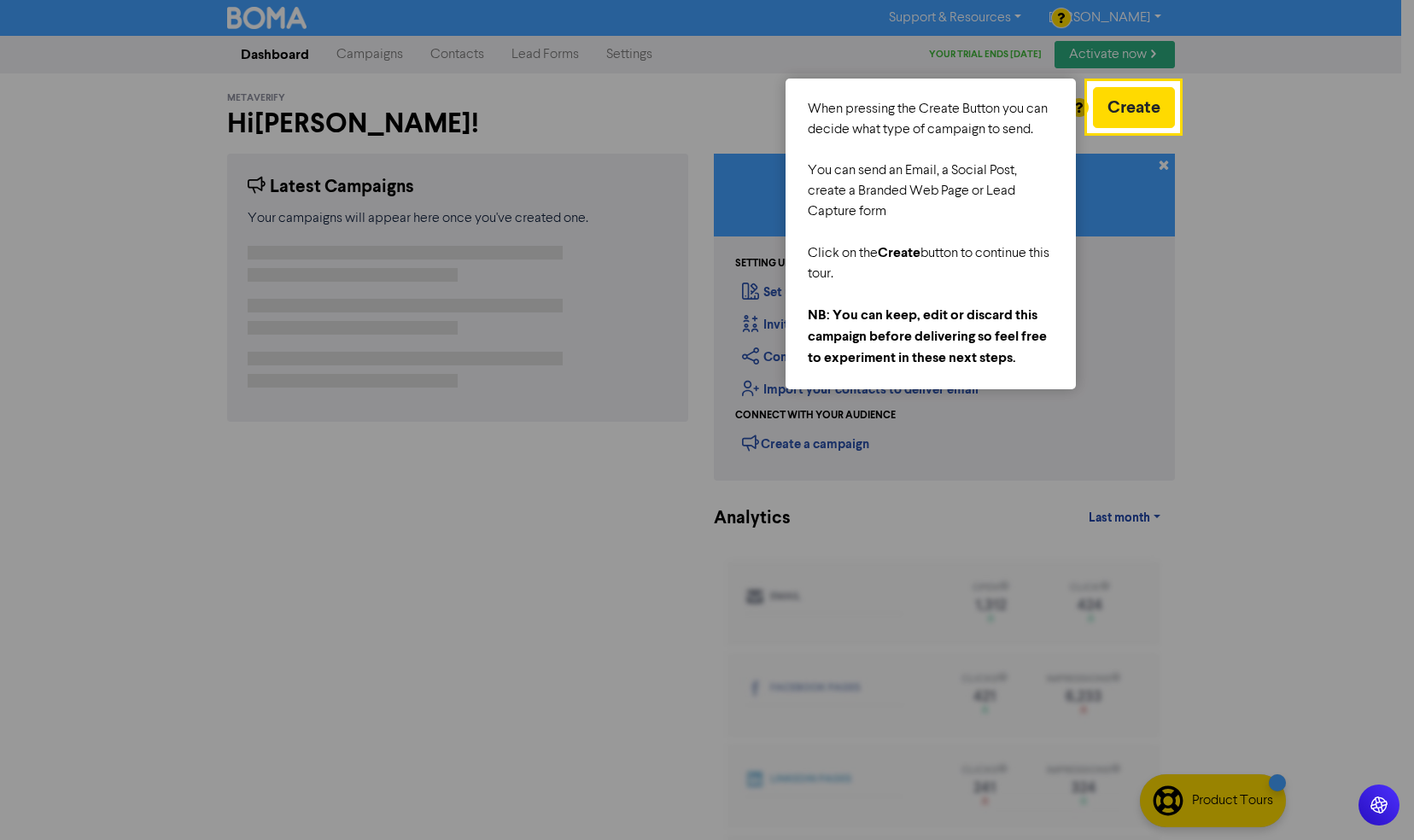
click at [1197, 137] on div at bounding box center [1296, 434] width 235 height 870
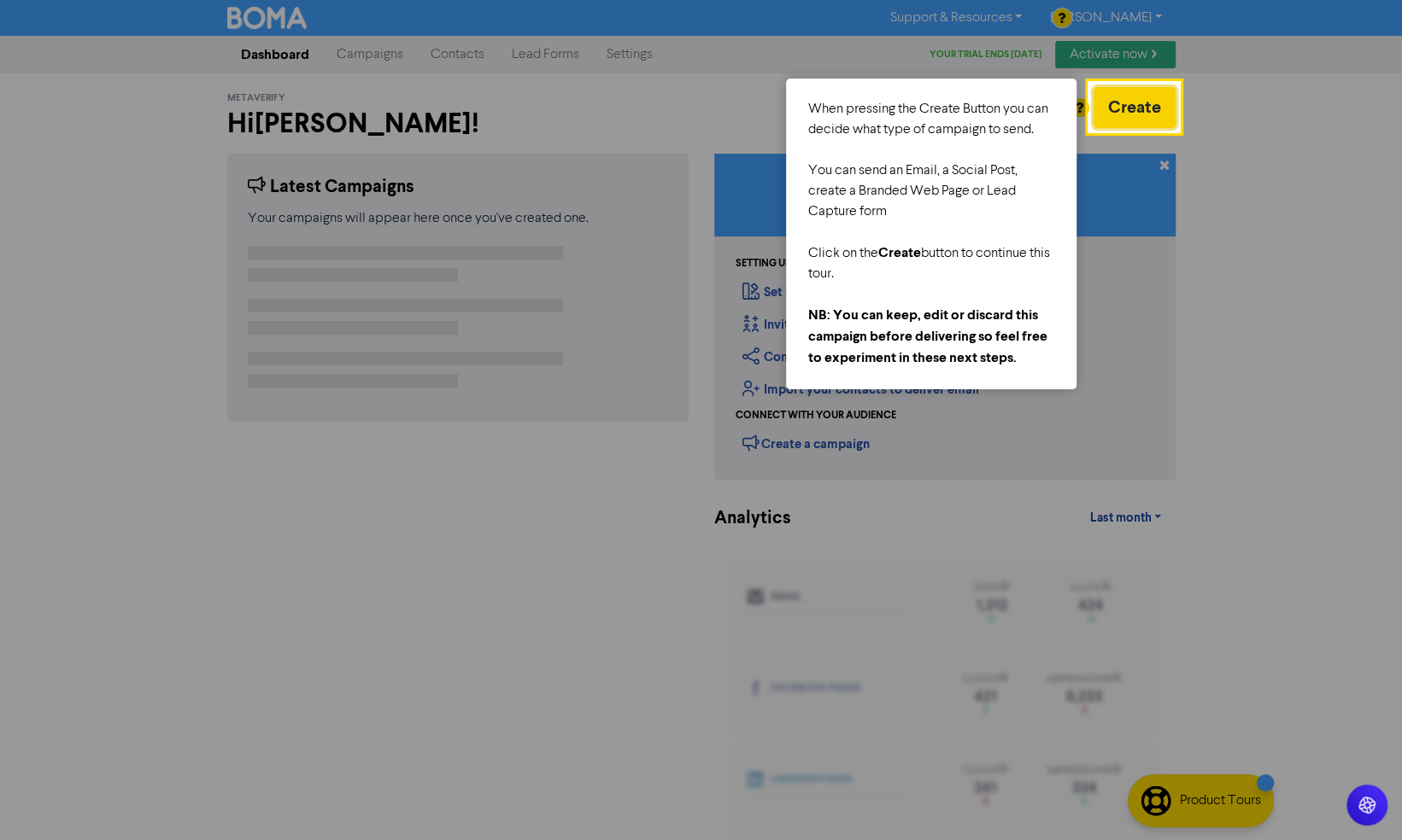
click at [1123, 116] on button "Create" at bounding box center [1134, 107] width 82 height 41
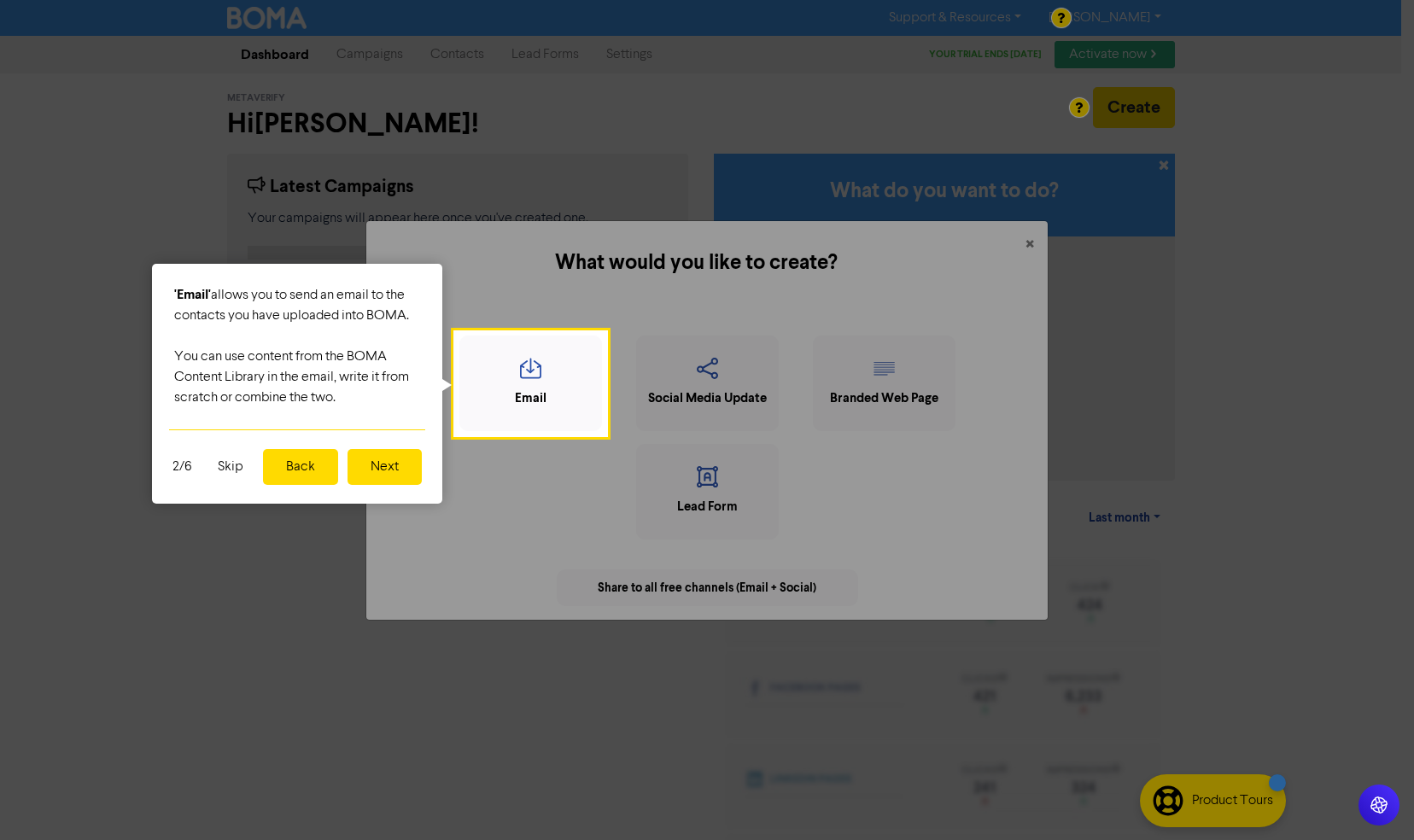
click at [225, 466] on button "Skip" at bounding box center [230, 467] width 46 height 36
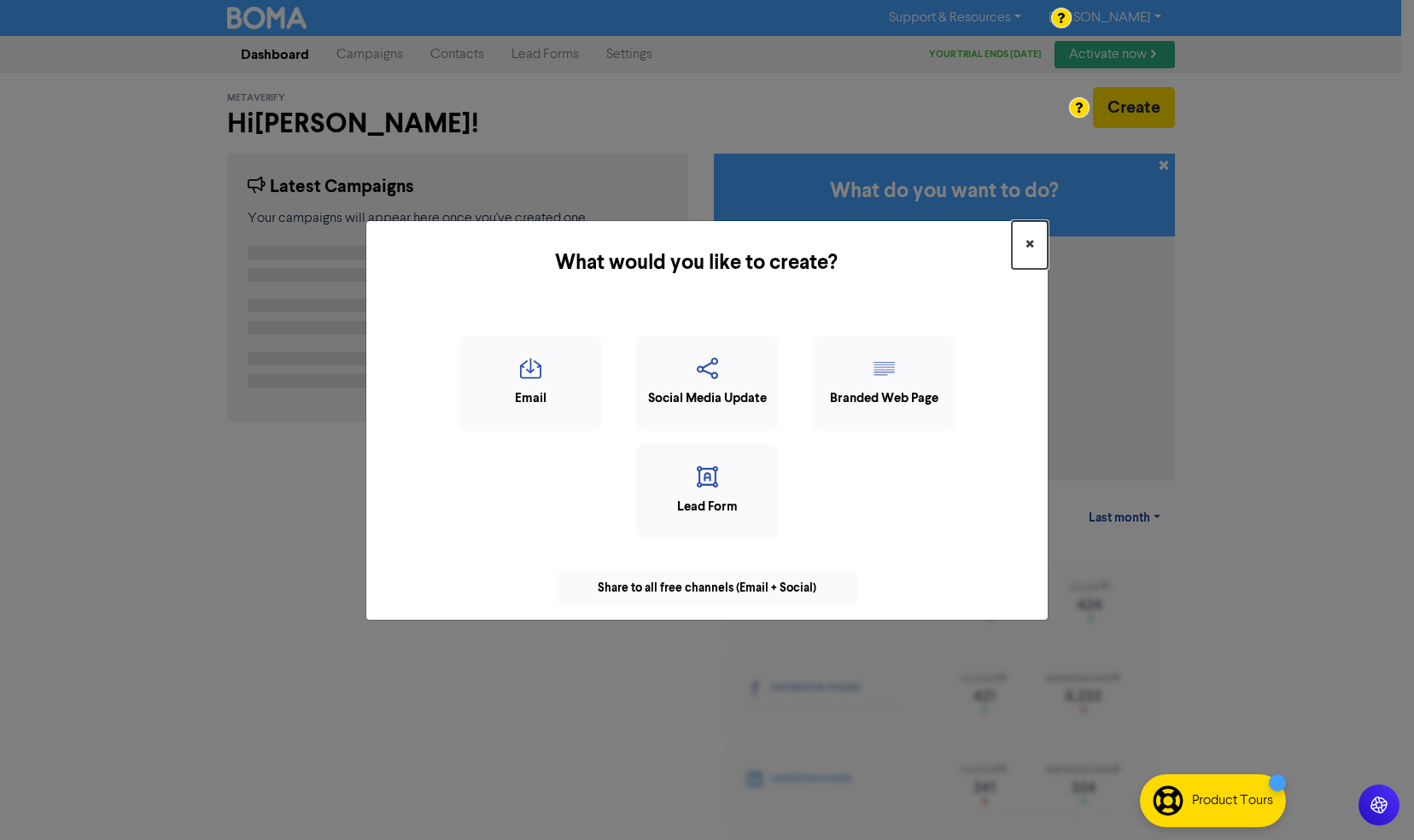
click at [1030, 245] on span "×" at bounding box center [1029, 245] width 8 height 25
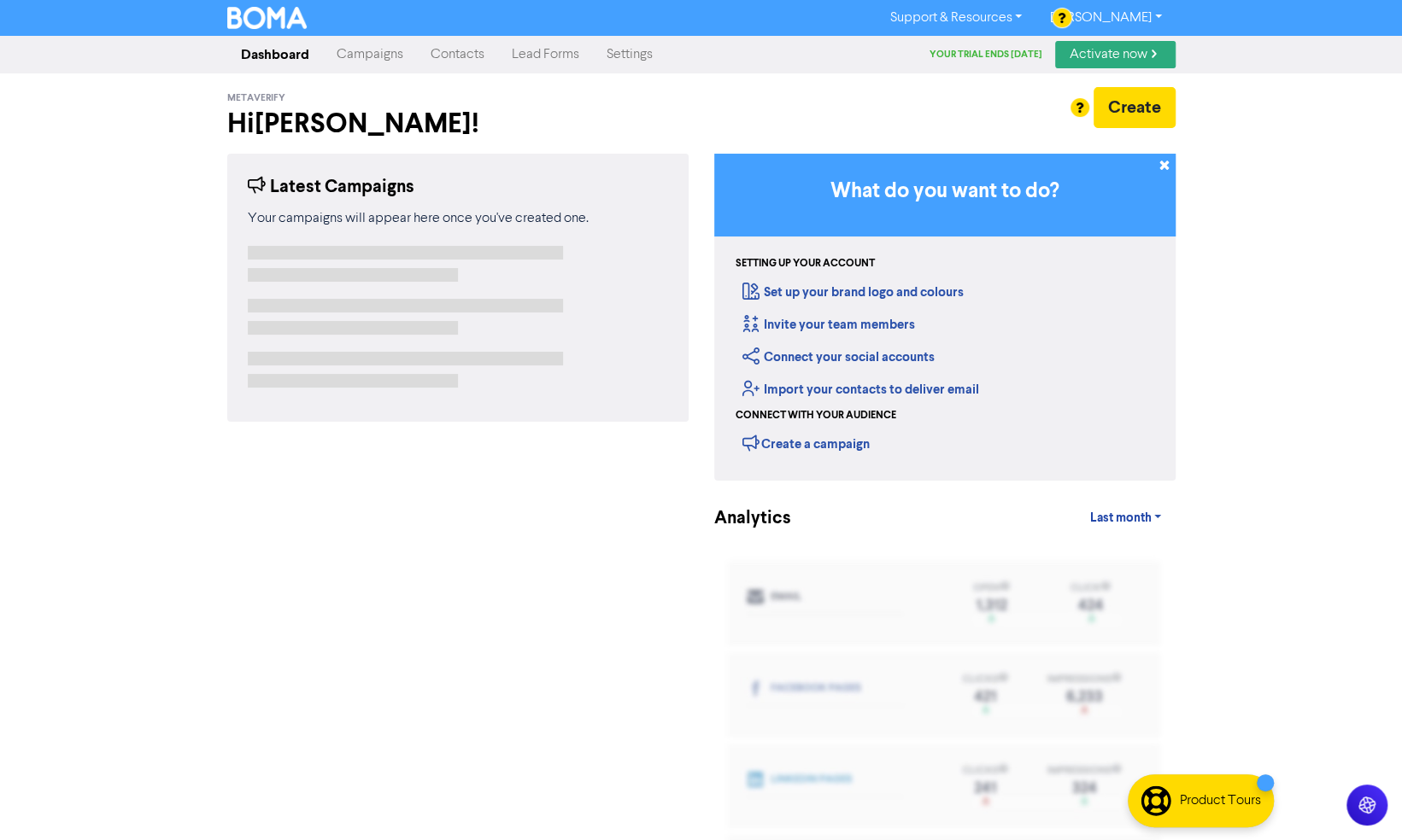
click at [613, 44] on link "Settings" at bounding box center [628, 55] width 73 height 34
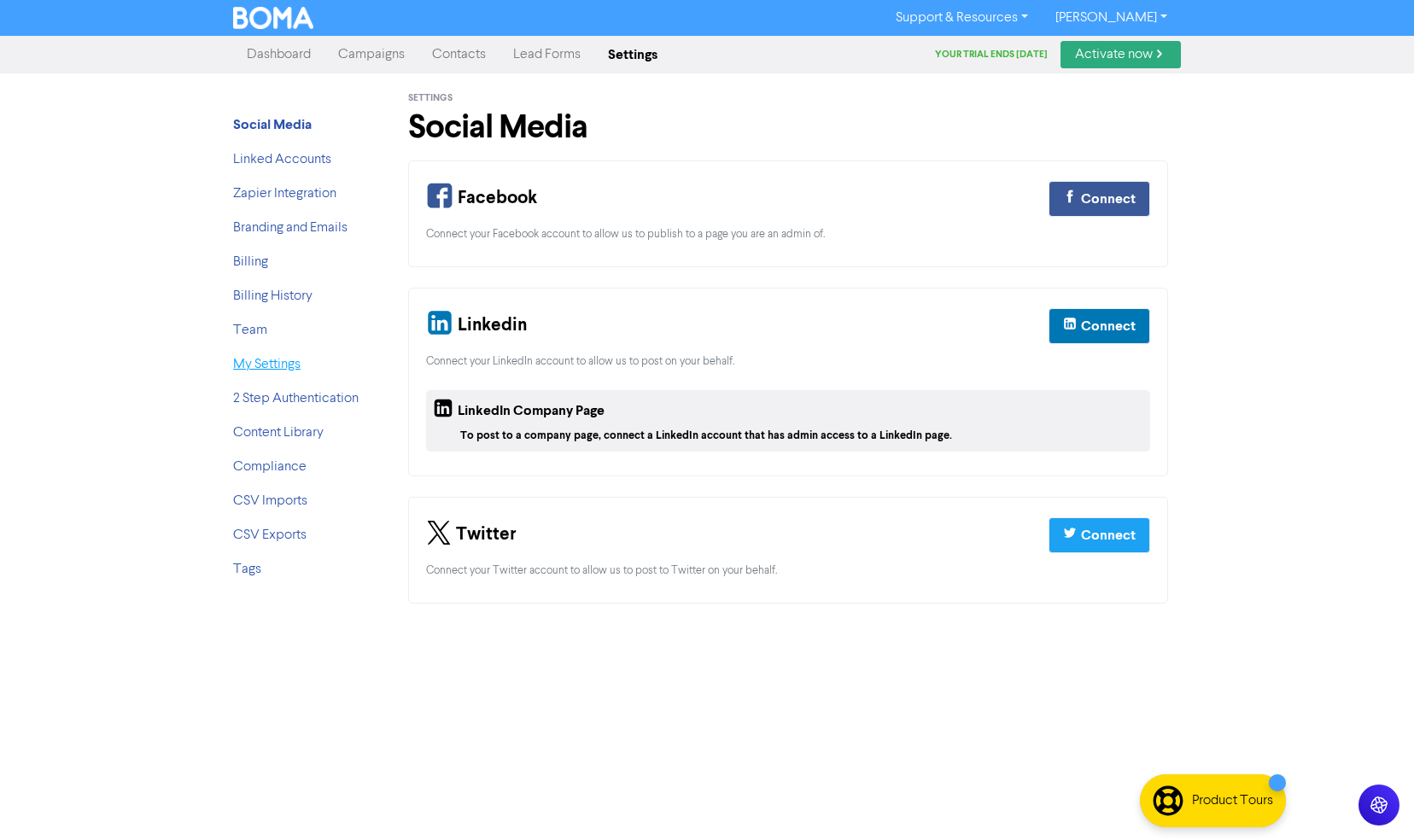
click at [288, 365] on link "My Settings" at bounding box center [267, 364] width 68 height 14
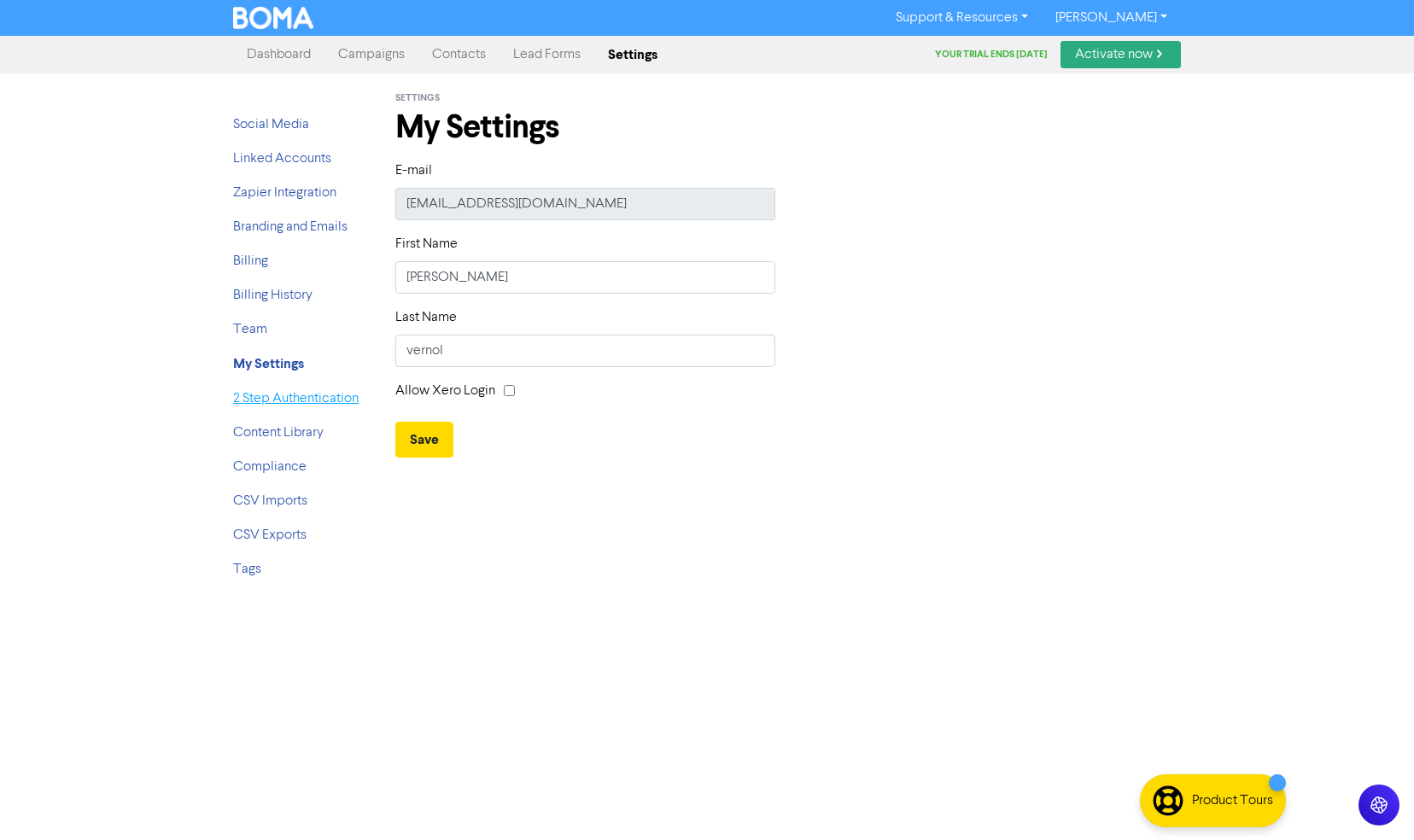
click at [299, 404] on link "2 Step Authentication" at bounding box center [296, 398] width 125 height 14
